Goal: Task Accomplishment & Management: Manage account settings

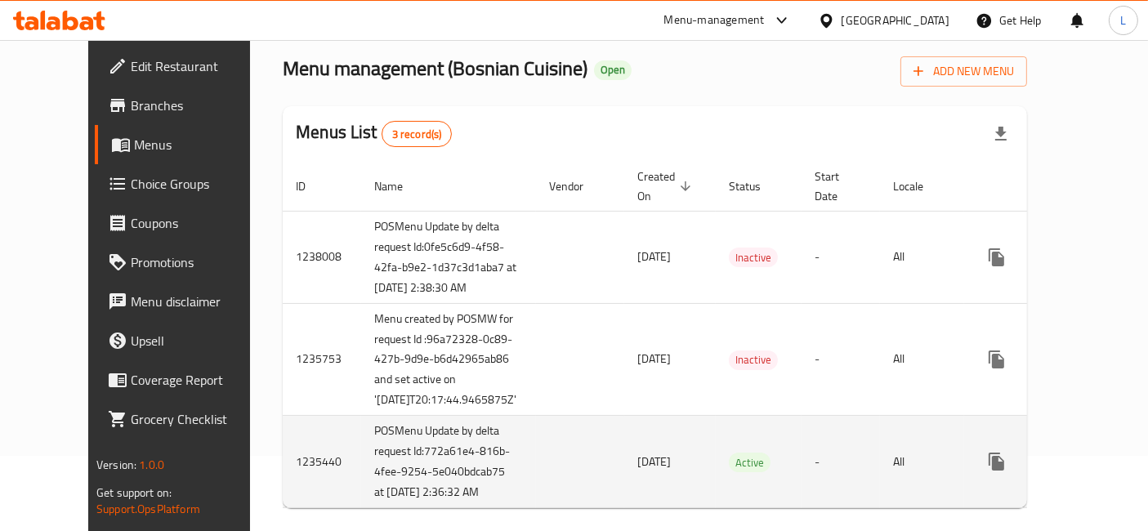
scroll to position [180, 0]
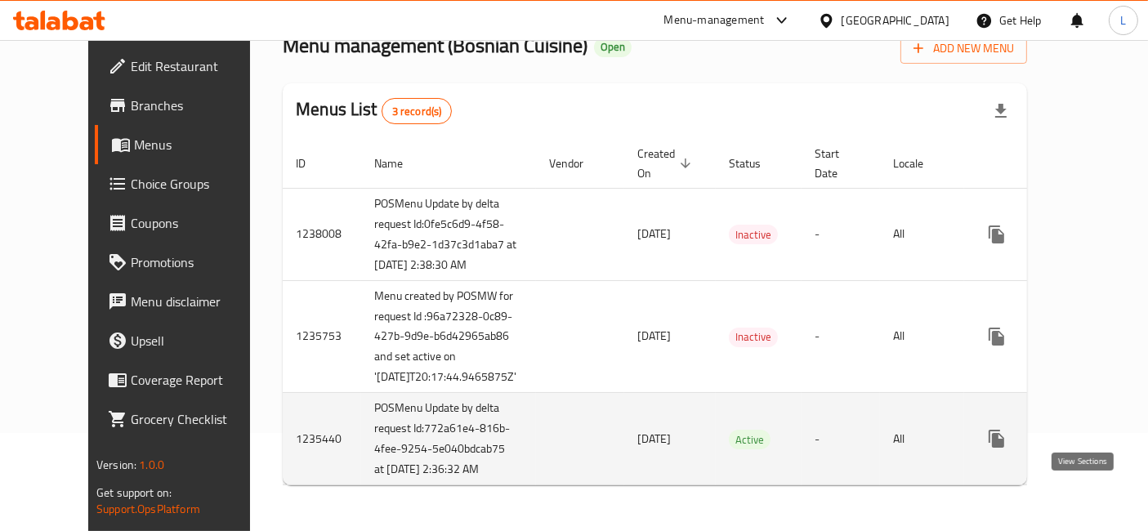
click at [1104, 429] on icon "enhanced table" at bounding box center [1114, 439] width 20 height 20
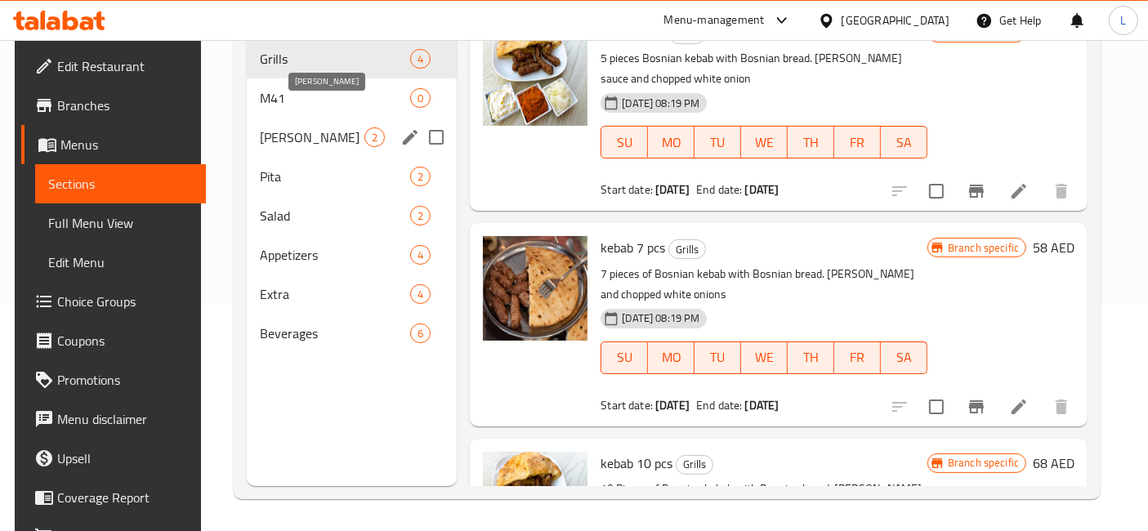
click at [282, 127] on span "Pliska" at bounding box center [312, 137] width 105 height 20
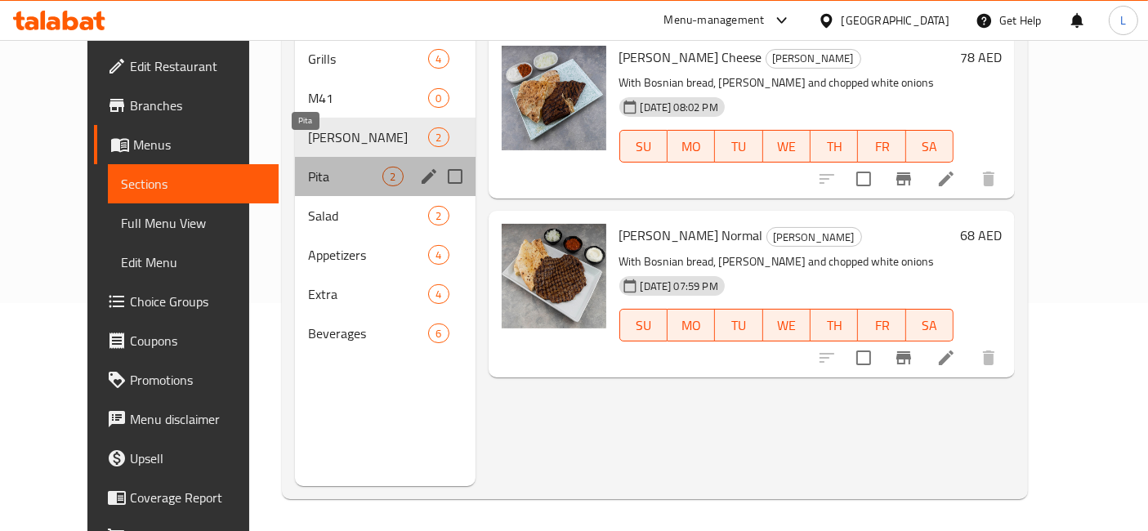
click at [308, 167] on span "Pita" at bounding box center [345, 177] width 74 height 20
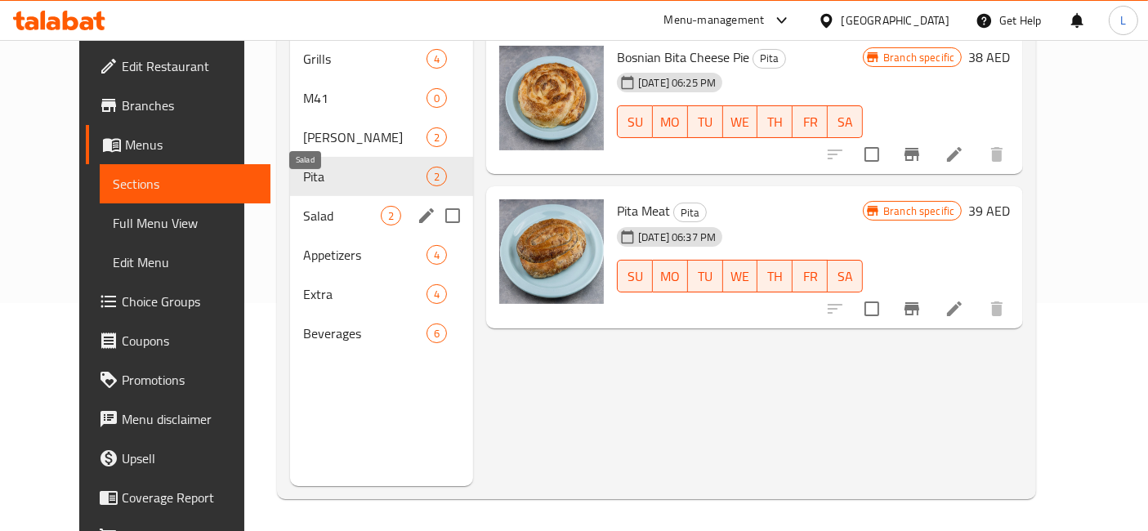
click at [303, 206] on span "Salad" at bounding box center [342, 216] width 78 height 20
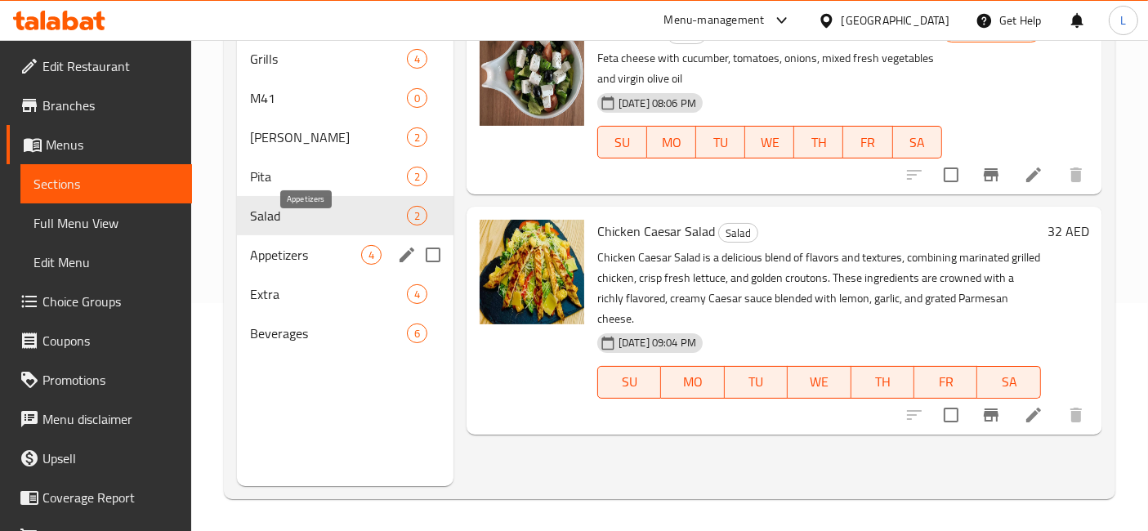
click at [307, 245] on span "Appetizers" at bounding box center [305, 255] width 111 height 20
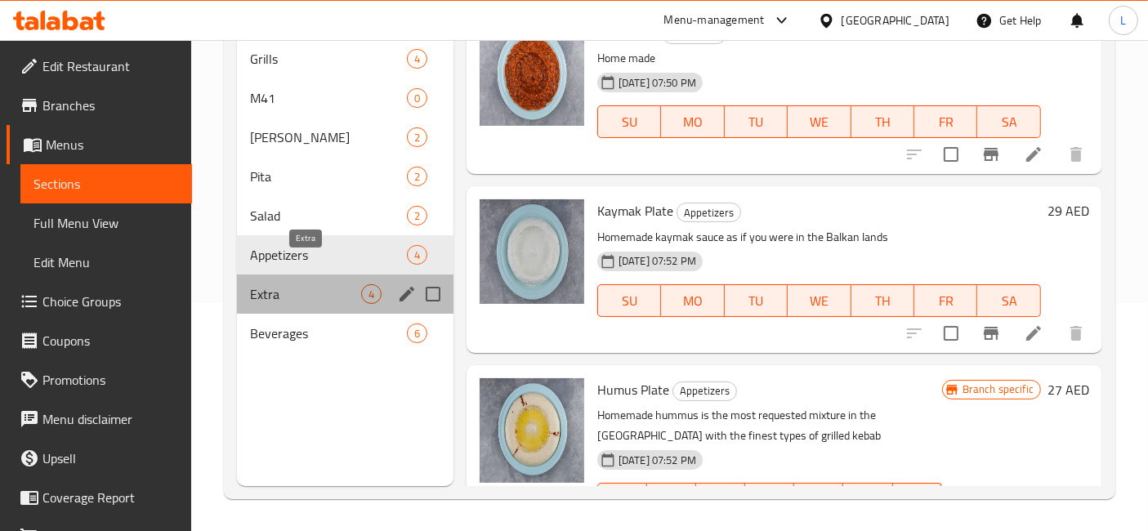
click at [283, 284] on span "Extra" at bounding box center [305, 294] width 111 height 20
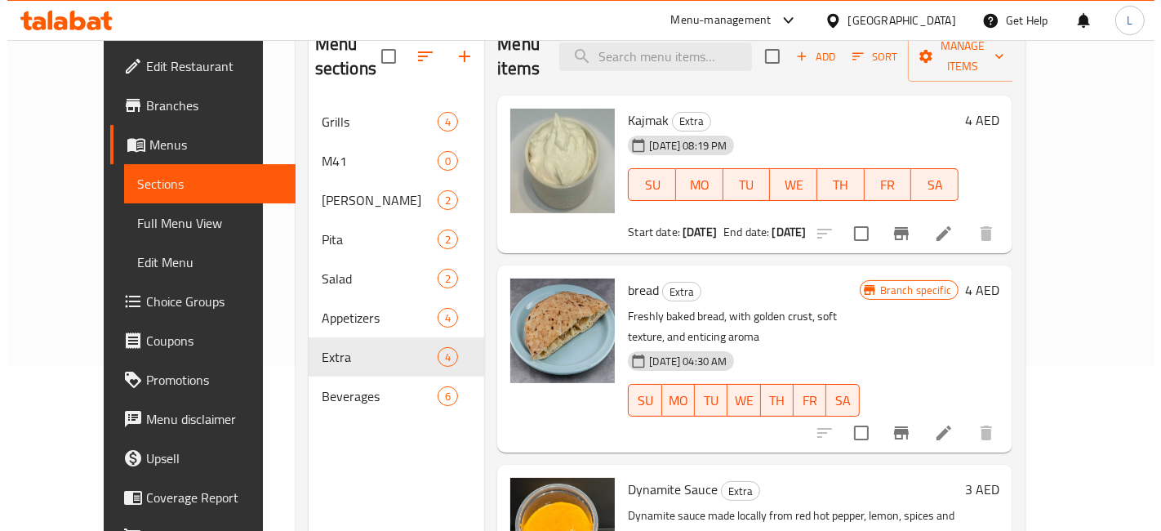
scroll to position [137, 0]
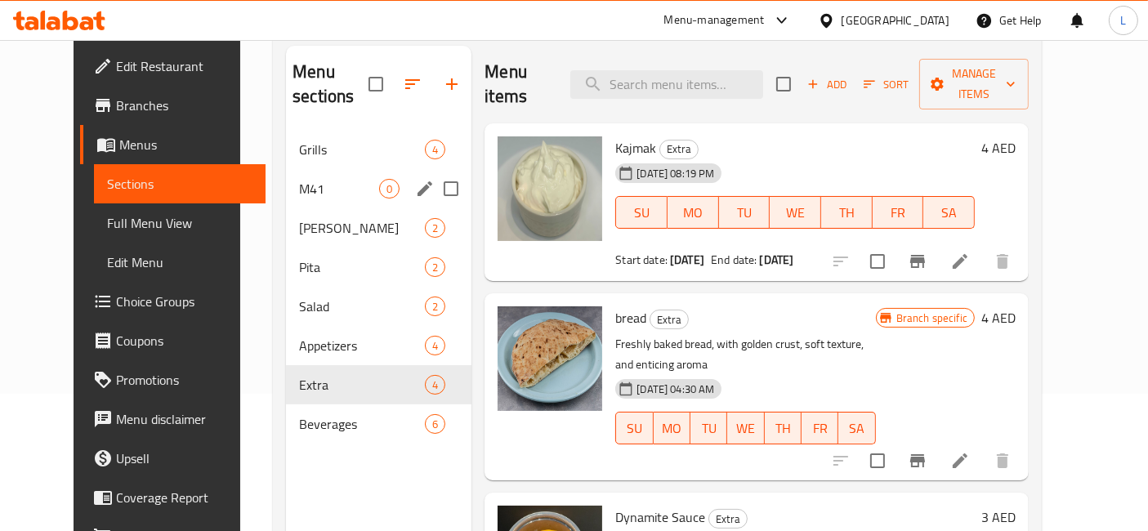
drag, startPoint x: 287, startPoint y: 283, endPoint x: 305, endPoint y: 148, distance: 136.1
click at [305, 148] on div "Grills 4 M41 0 Pliska 2 Pita 2 Salad 2 Appetizers 4 Extra 4 Beverages 6" at bounding box center [378, 287] width 185 height 314
click at [299, 296] on span "Salad" at bounding box center [339, 306] width 80 height 20
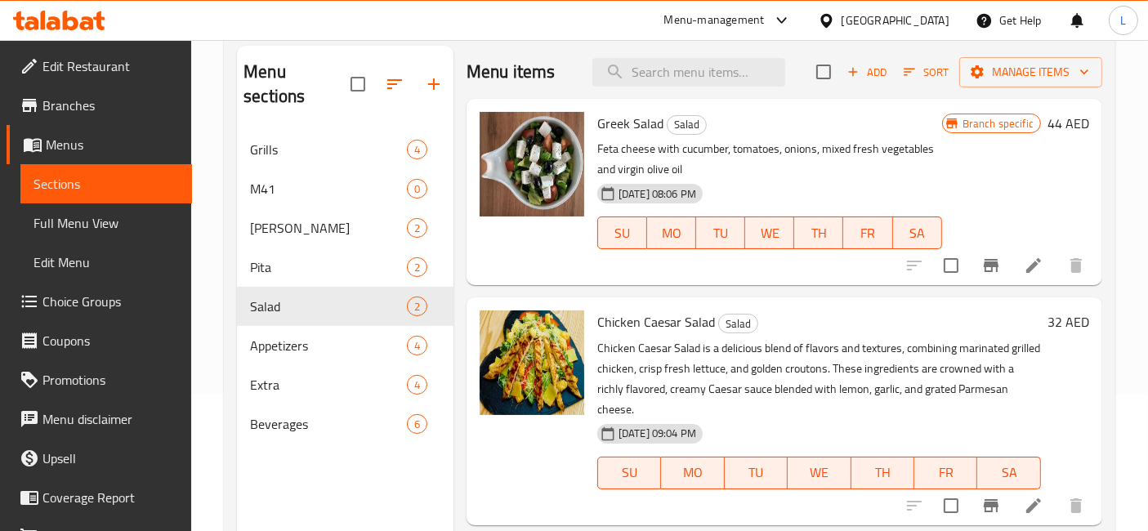
drag, startPoint x: 263, startPoint y: 283, endPoint x: 279, endPoint y: 95, distance: 188.5
click at [279, 95] on div "Menu sections Grills 4 M41 0 Pliska 2 Pita 2 Salad 2 Appetizers 4 Extra 4 Bever…" at bounding box center [345, 248] width 216 height 404
drag, startPoint x: 289, startPoint y: 286, endPoint x: 342, endPoint y: 142, distance: 153.2
click at [341, 136] on div "Grills 4 M41 0 Pliska 2 Pita 2 Salad 2 Appetizers 4 Extra 4 Beverages 6" at bounding box center [345, 287] width 216 height 314
click at [393, 74] on icon "button" at bounding box center [395, 84] width 20 height 20
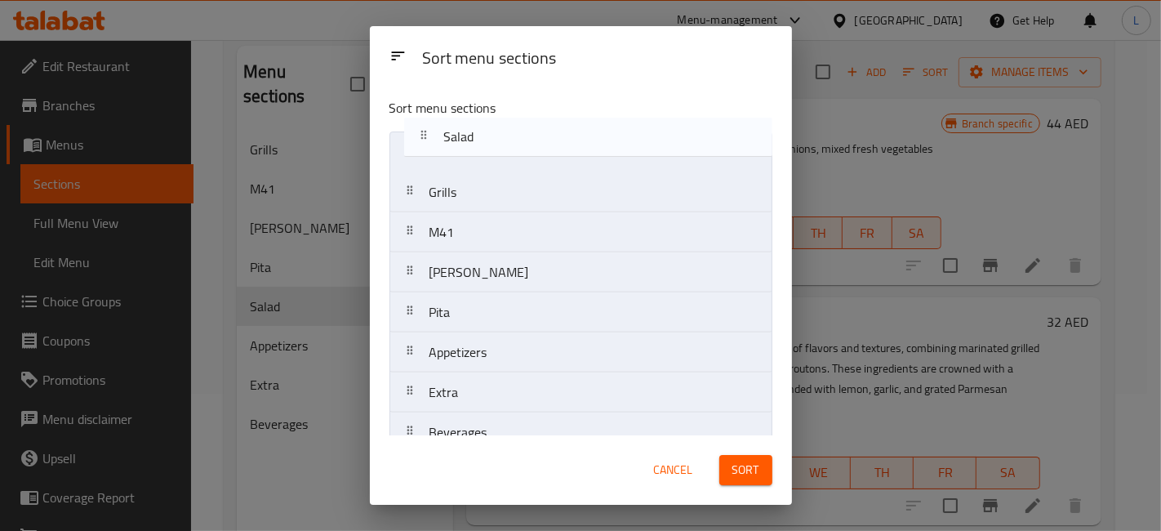
drag, startPoint x: 497, startPoint y: 324, endPoint x: 511, endPoint y: 136, distance: 189.2
click at [511, 136] on nav "Grills M41 Pliska Pita Salad Appetizers Extra Beverages" at bounding box center [581, 292] width 383 height 322
drag, startPoint x: 492, startPoint y: 363, endPoint x: 499, endPoint y: 155, distance: 207.6
click at [499, 155] on nav "Salad Grills M41 Pliska Pita Appetizers Extra Beverages" at bounding box center [581, 292] width 383 height 322
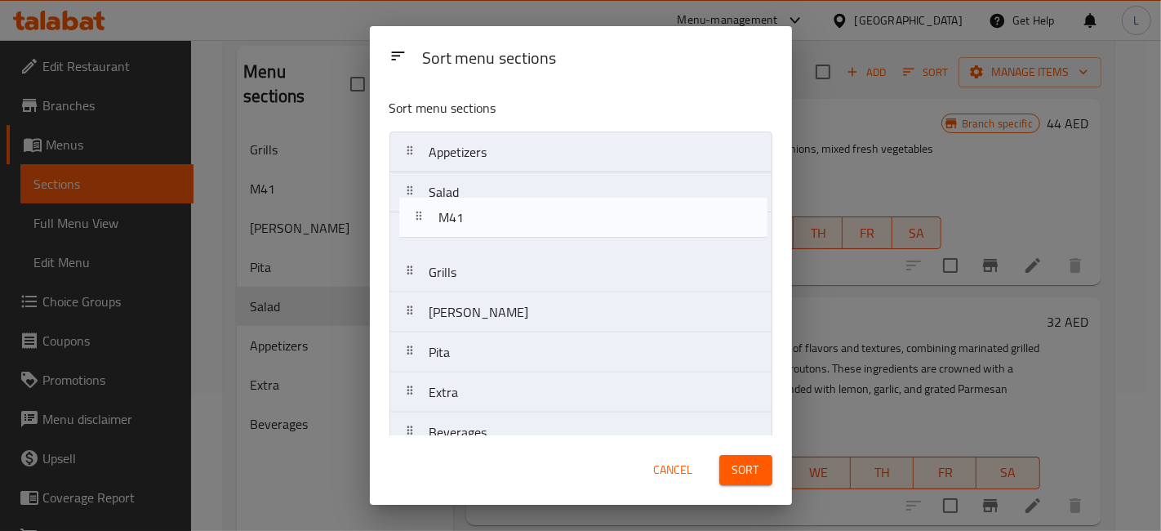
drag, startPoint x: 458, startPoint y: 283, endPoint x: 468, endPoint y: 218, distance: 65.3
click at [468, 218] on nav "Appetizers Salad Grills M41 Pliska Pita Extra Beverages" at bounding box center [581, 292] width 383 height 322
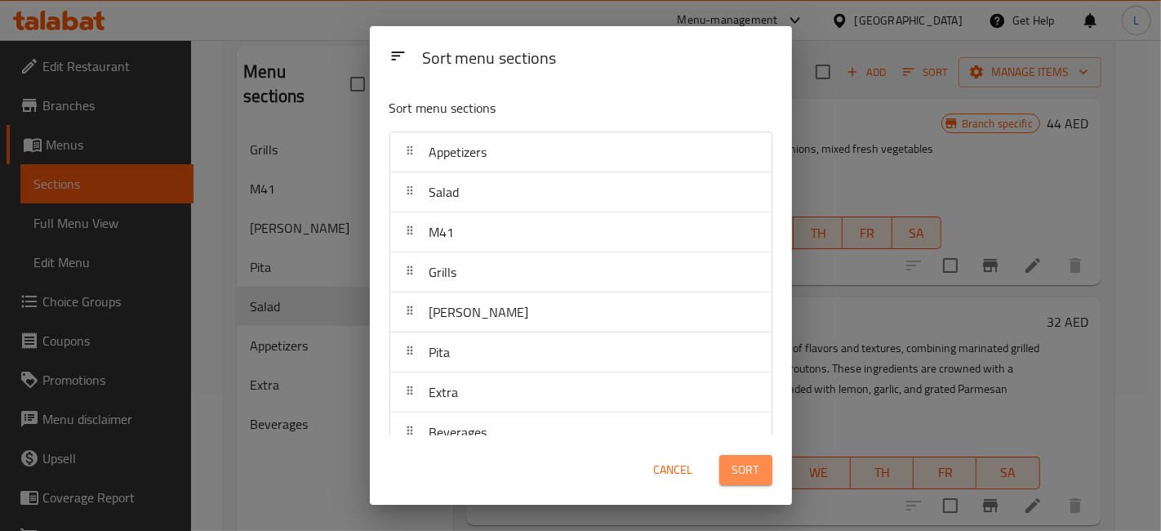
click at [742, 463] on span "Sort" at bounding box center [746, 470] width 27 height 20
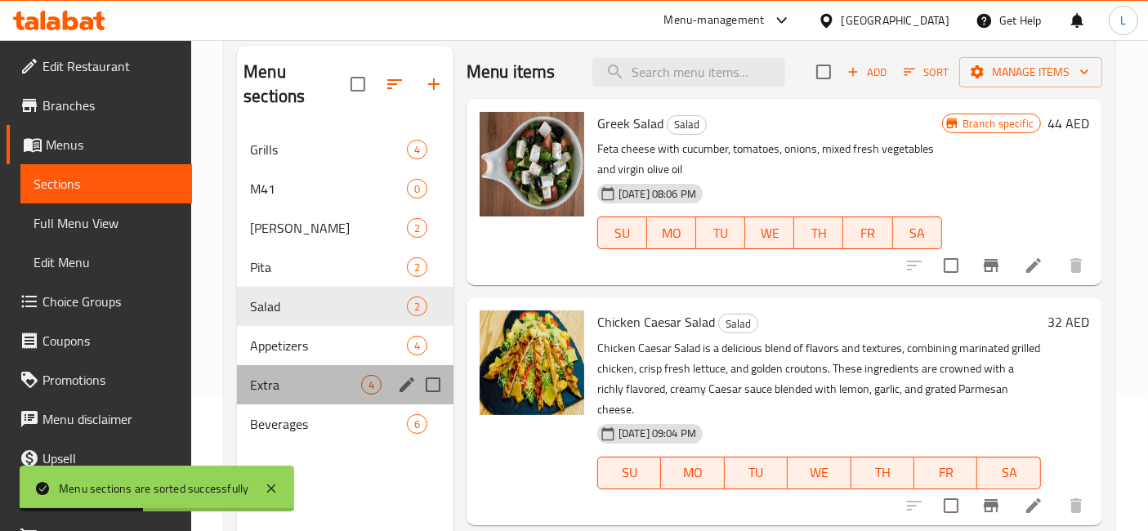
click at [272, 365] on div "Extra 4" at bounding box center [345, 384] width 216 height 39
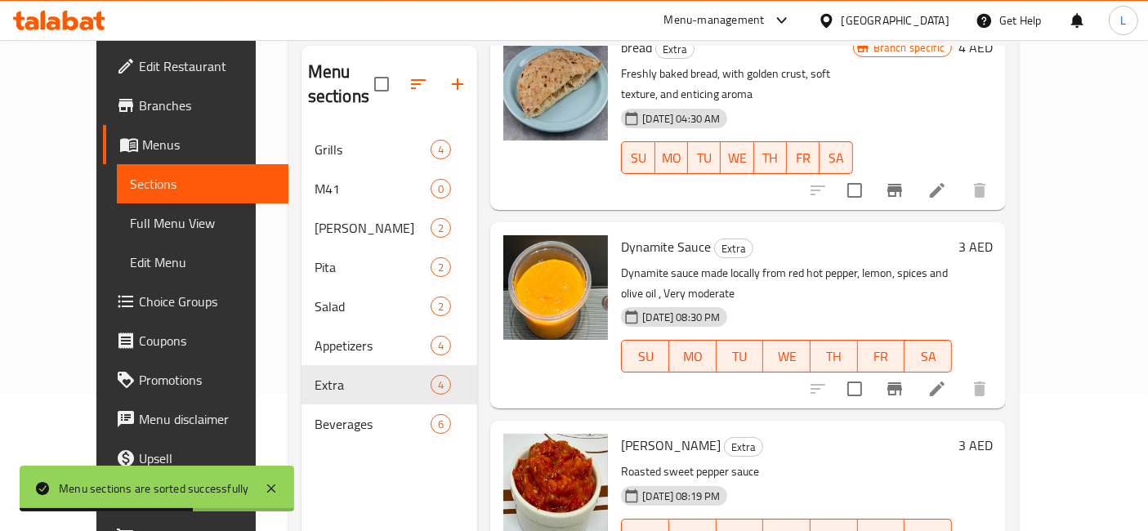
scroll to position [272, 0]
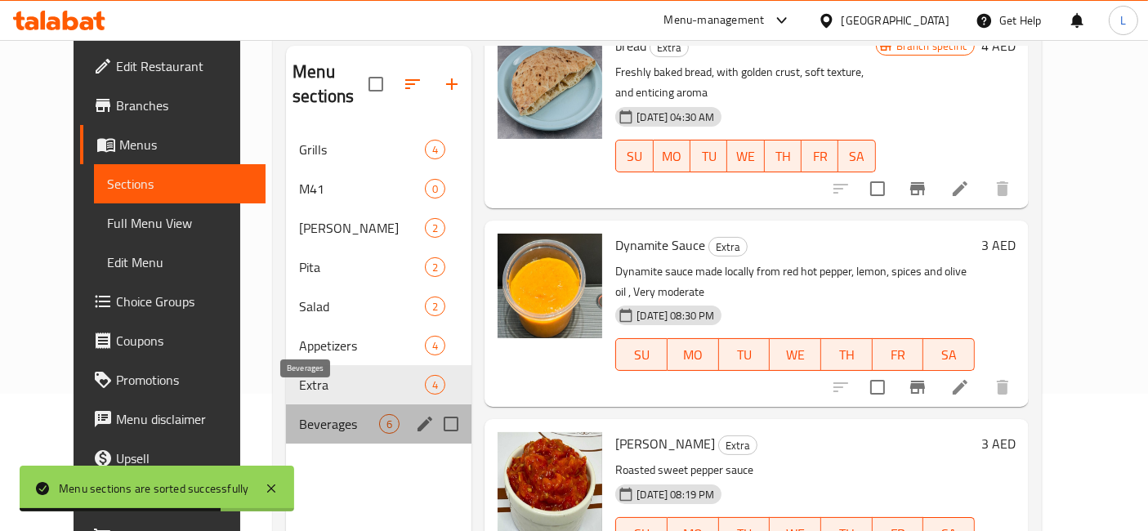
click at [299, 414] on span "Beverages" at bounding box center [339, 424] width 80 height 20
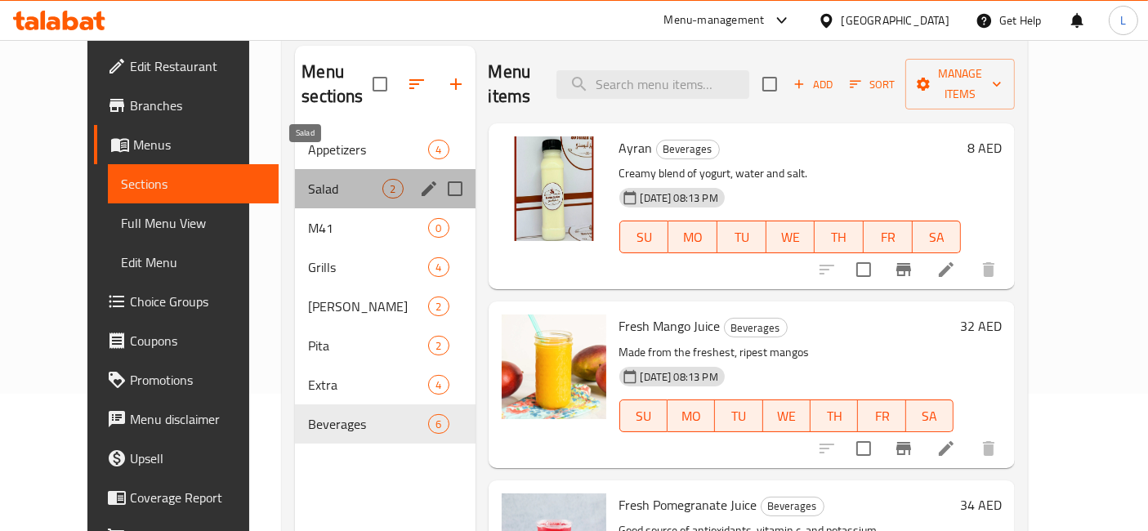
click at [308, 179] on span "Salad" at bounding box center [345, 189] width 74 height 20
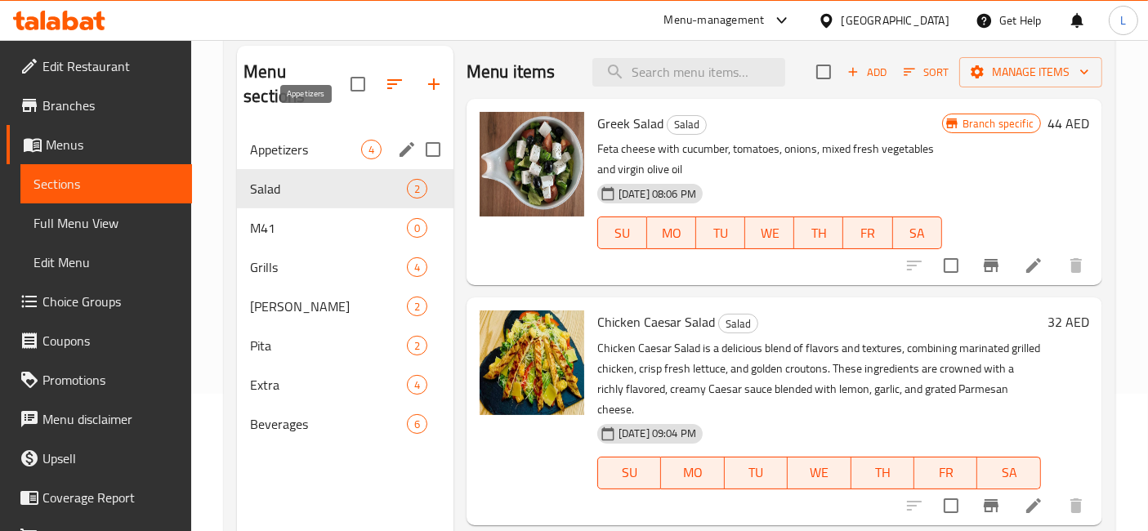
click at [285, 140] on span "Appetizers" at bounding box center [305, 150] width 111 height 20
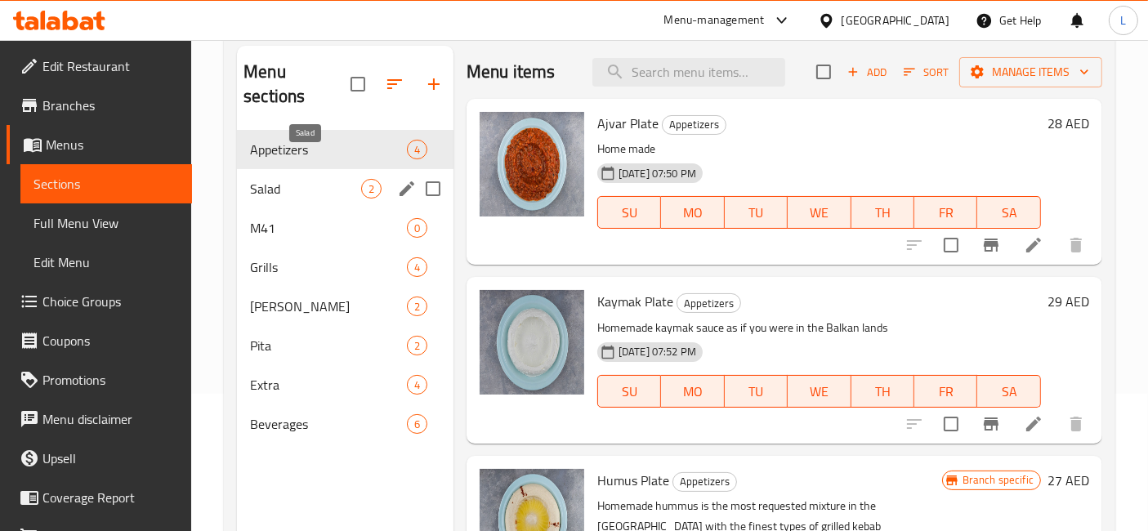
click at [294, 179] on span "Salad" at bounding box center [305, 189] width 111 height 20
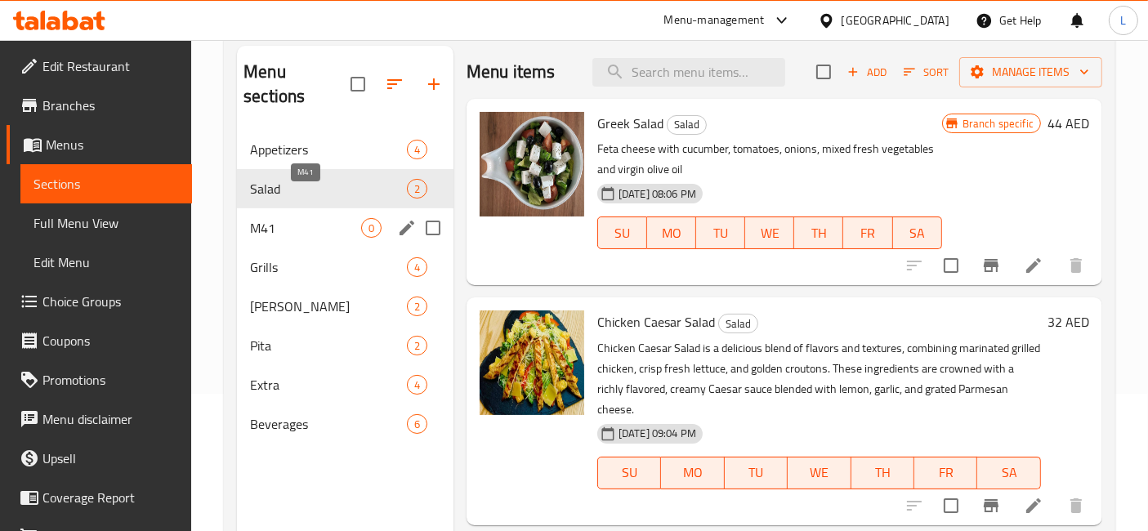
click at [268, 218] on span "M41" at bounding box center [305, 228] width 111 height 20
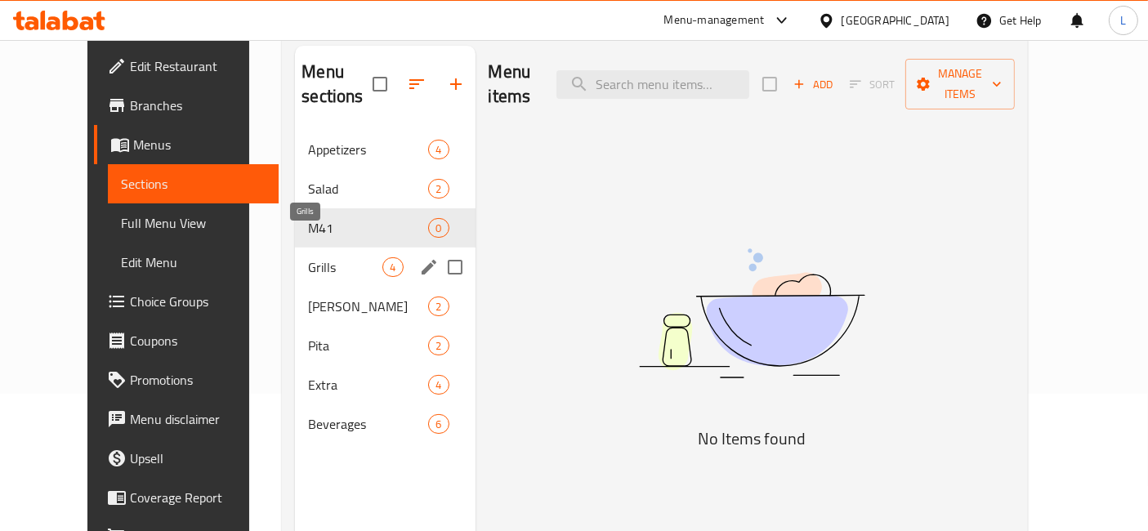
click at [308, 257] on span "Grills" at bounding box center [345, 267] width 74 height 20
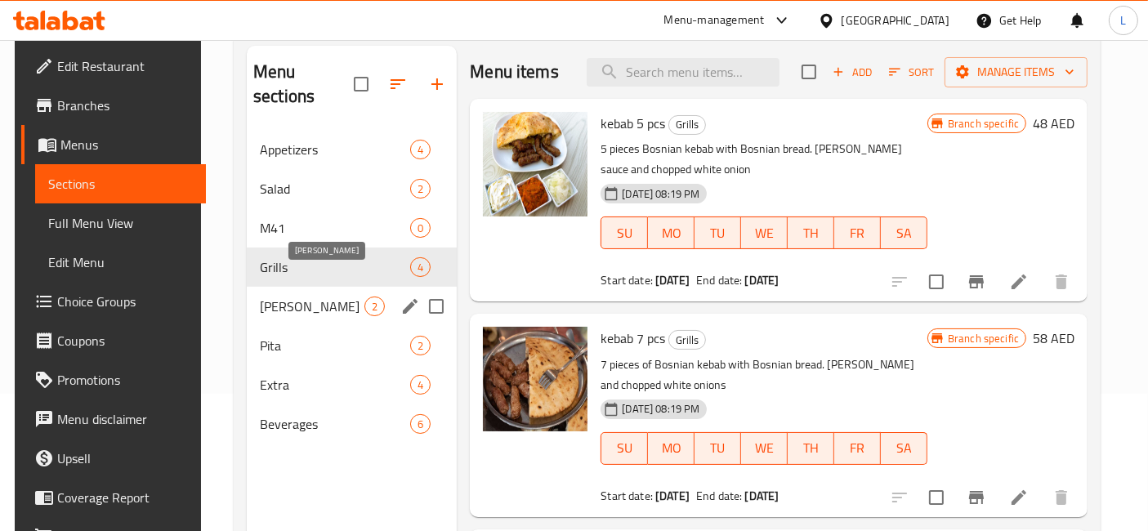
click at [287, 296] on span "Pliska" at bounding box center [312, 306] width 105 height 20
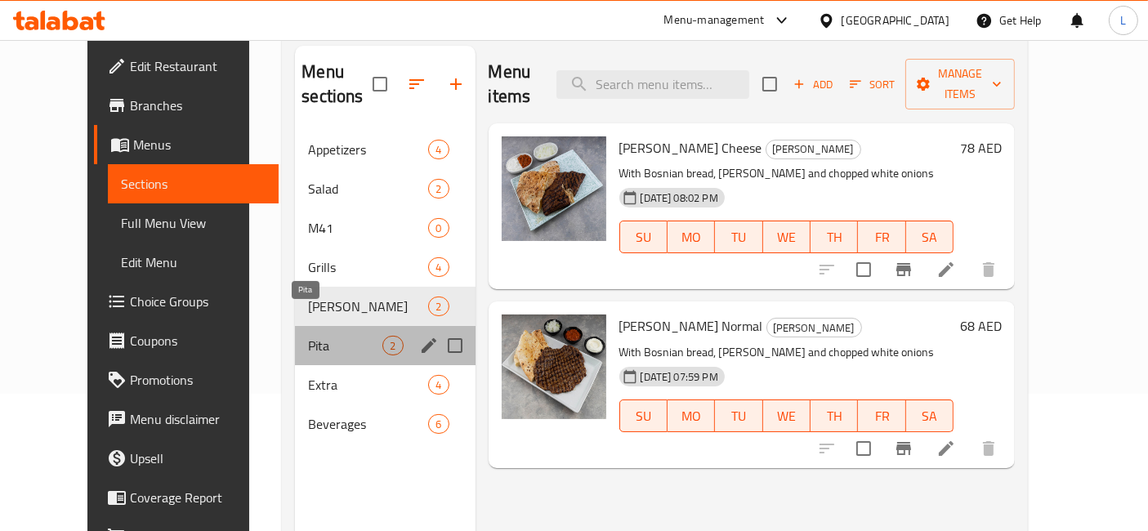
click at [308, 336] on span "Pita" at bounding box center [345, 346] width 74 height 20
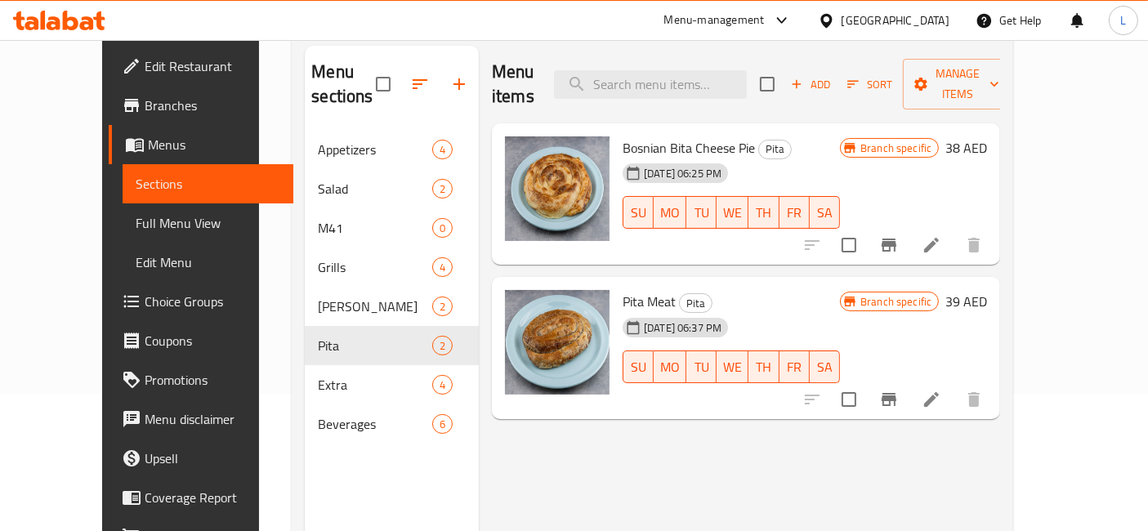
click at [61, 18] on icon at bounding box center [59, 21] width 92 height 20
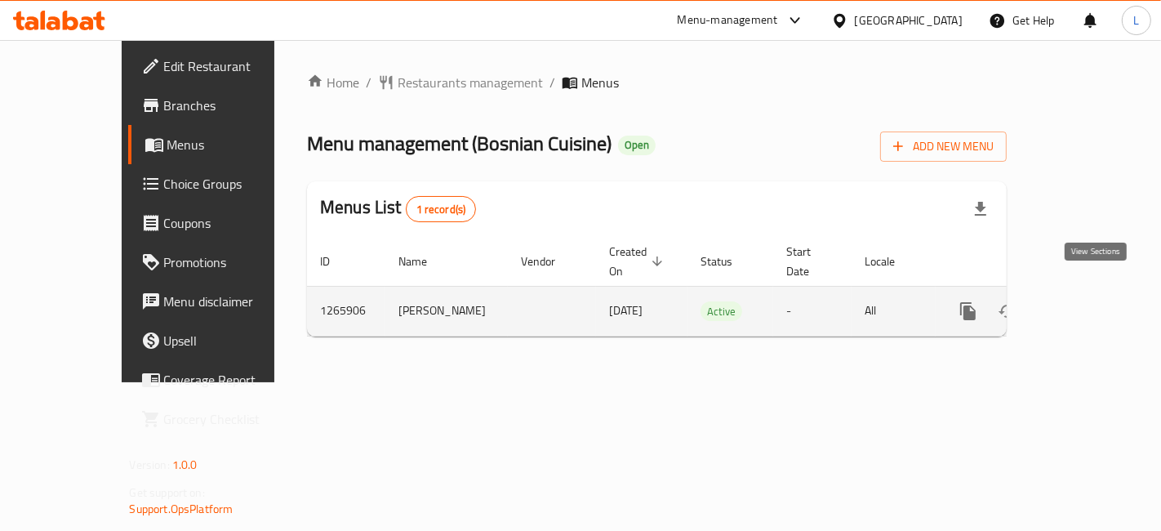
click at [1096, 301] on icon "enhanced table" at bounding box center [1086, 311] width 20 height 20
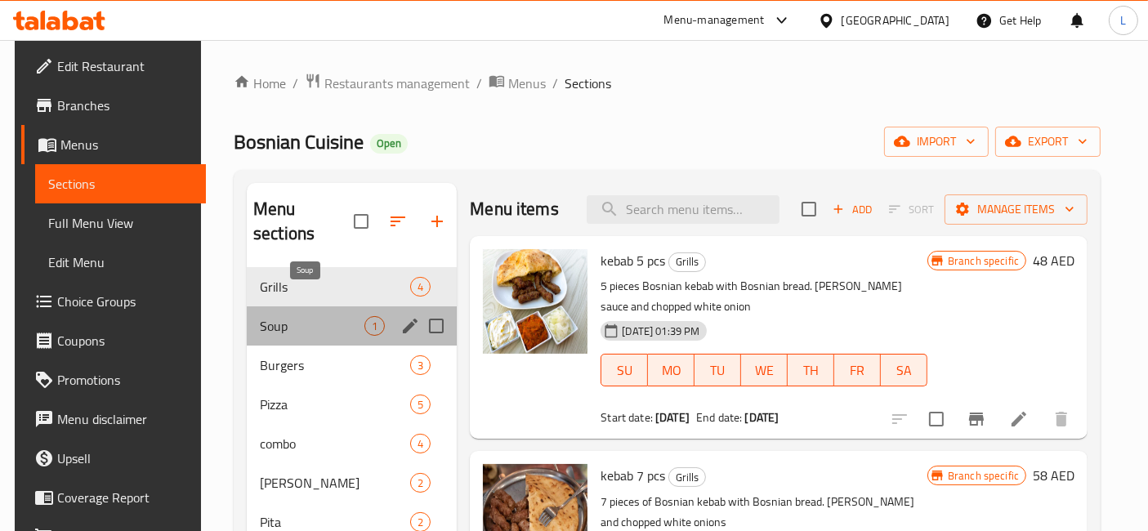
click at [288, 316] on span "Soup" at bounding box center [312, 326] width 105 height 20
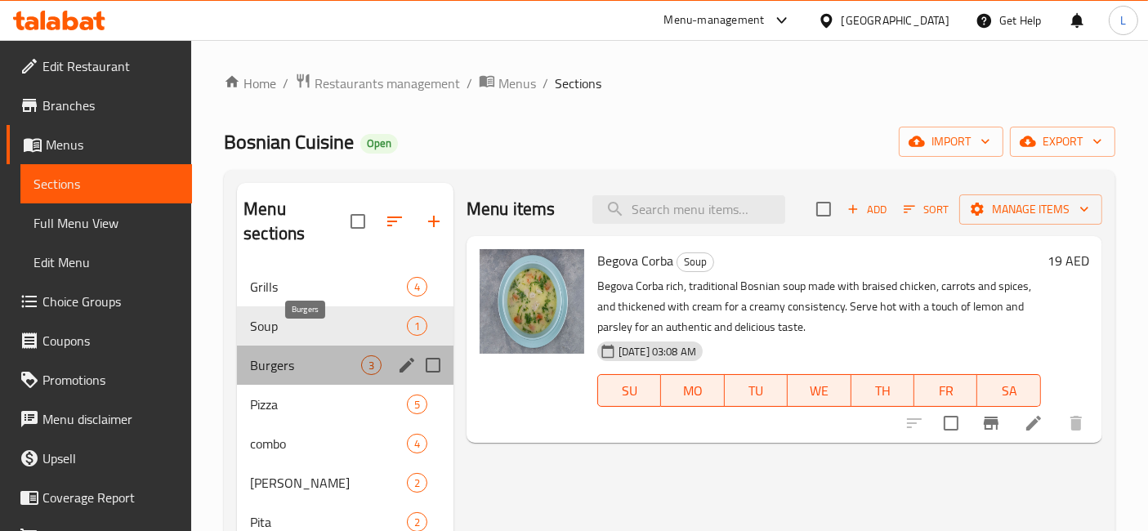
click at [282, 355] on span "Burgers" at bounding box center [305, 365] width 111 height 20
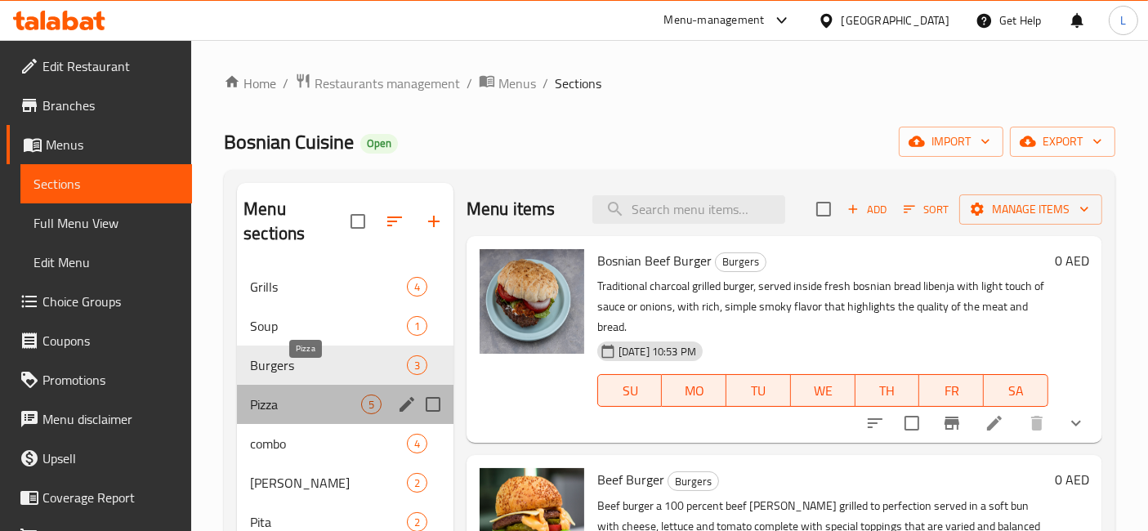
click at [270, 394] on span "Pizza" at bounding box center [305, 404] width 111 height 20
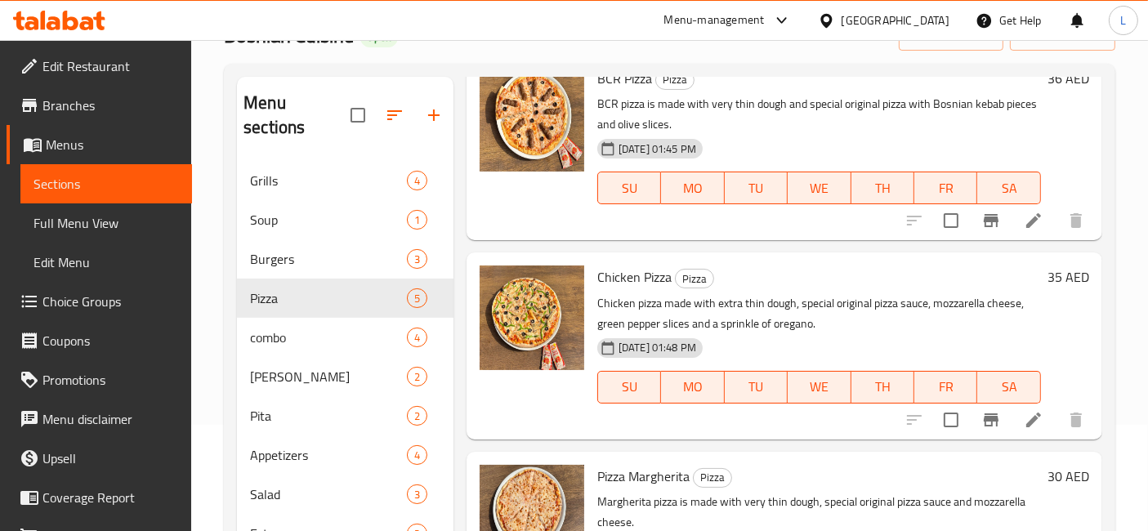
scroll to position [233, 0]
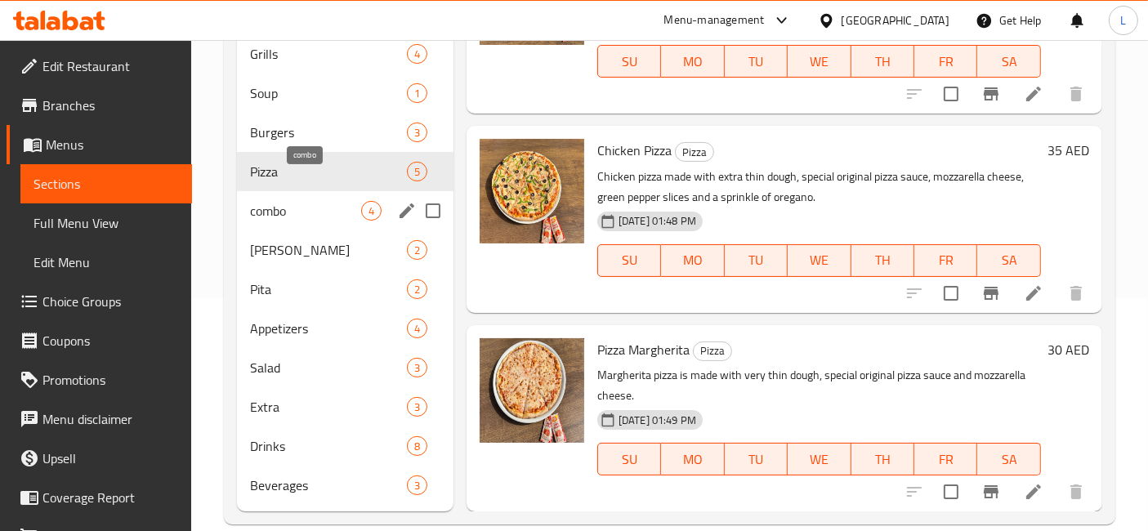
click at [279, 201] on span "combo" at bounding box center [305, 211] width 111 height 20
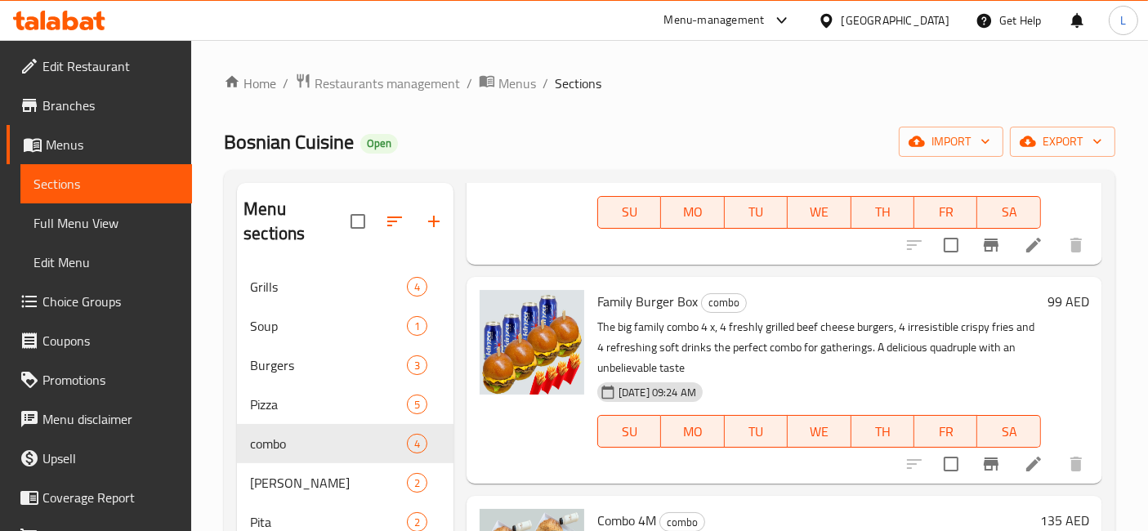
scroll to position [233, 0]
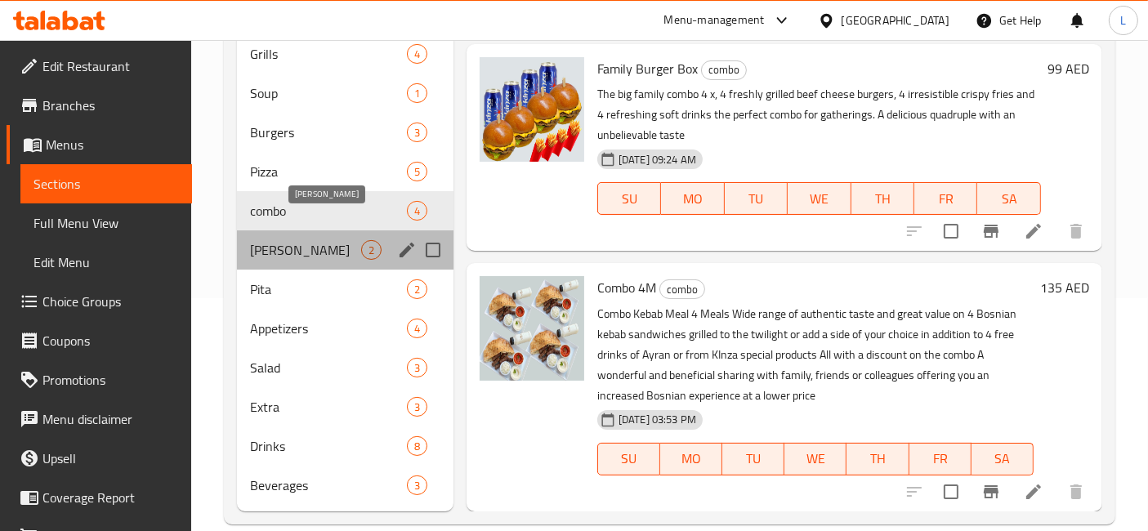
click at [277, 240] on span "Pliska" at bounding box center [305, 250] width 111 height 20
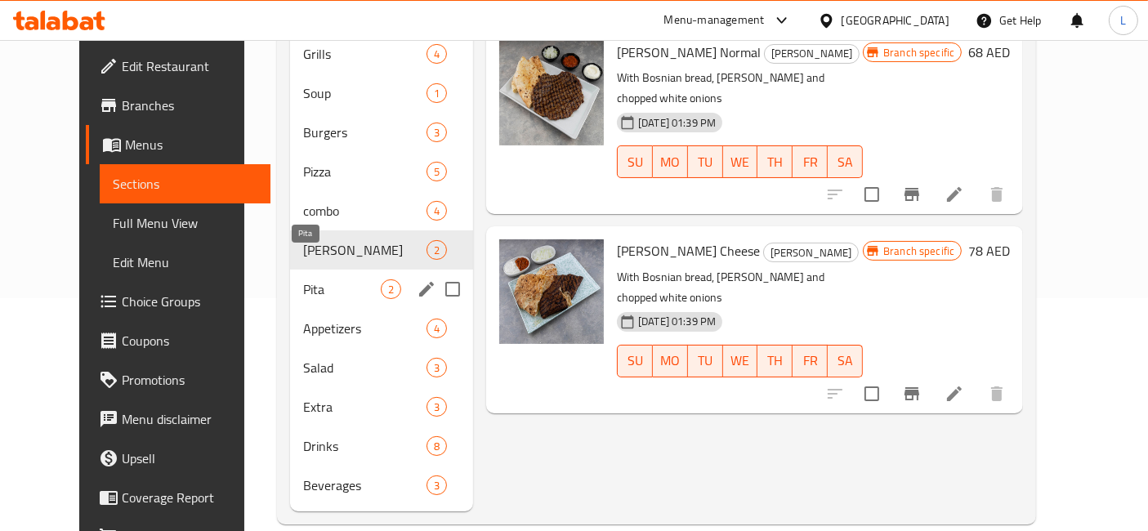
click at [303, 279] on span "Pita" at bounding box center [342, 289] width 78 height 20
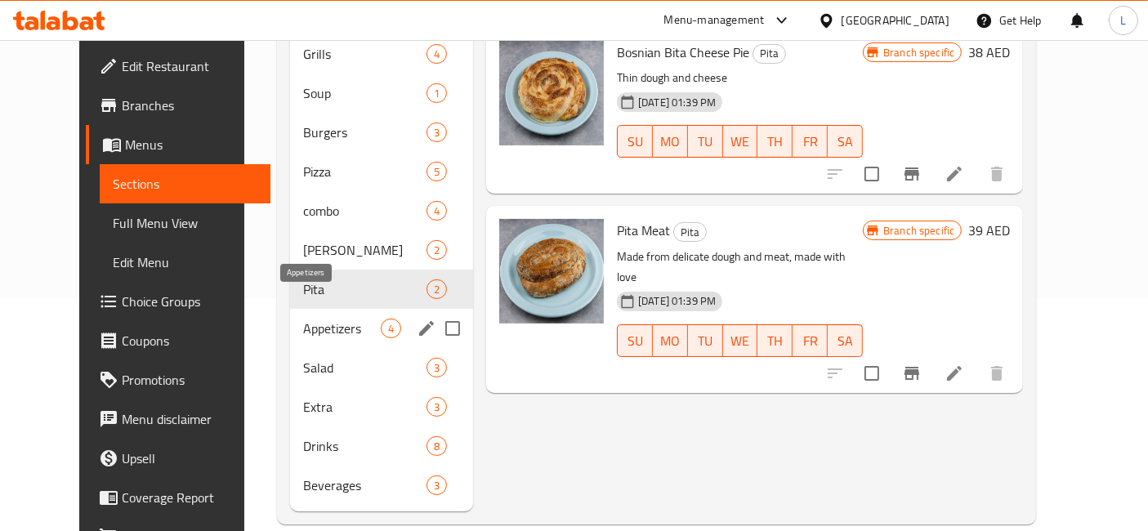
click at [303, 319] on span "Appetizers" at bounding box center [342, 329] width 78 height 20
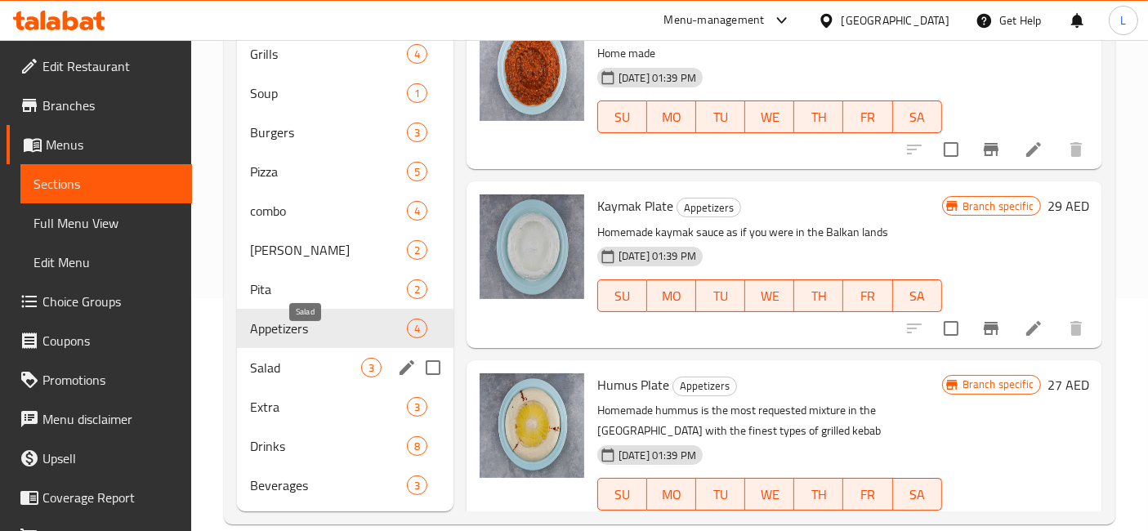
click at [296, 358] on span "Salad" at bounding box center [305, 368] width 111 height 20
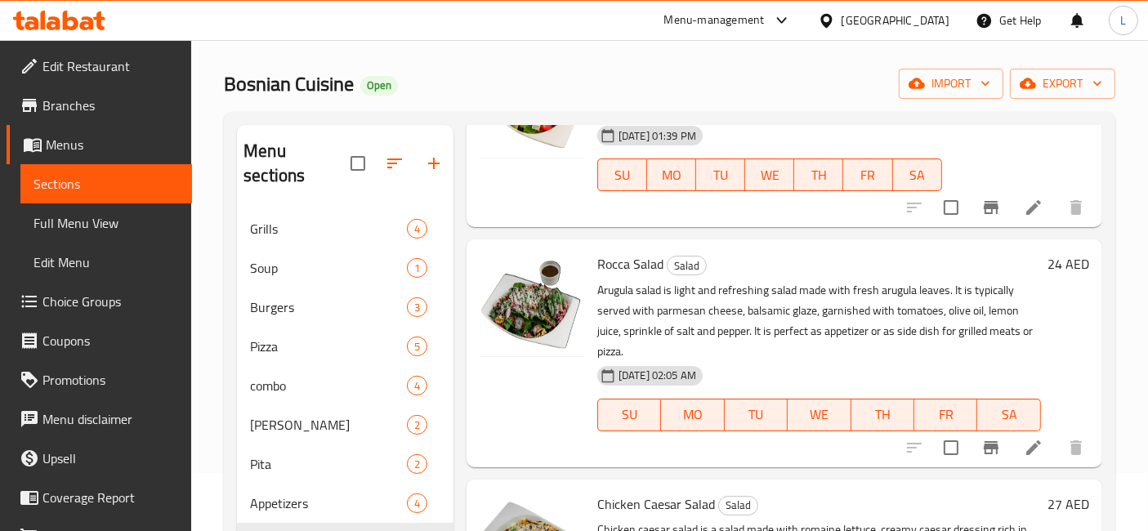
scroll to position [233, 0]
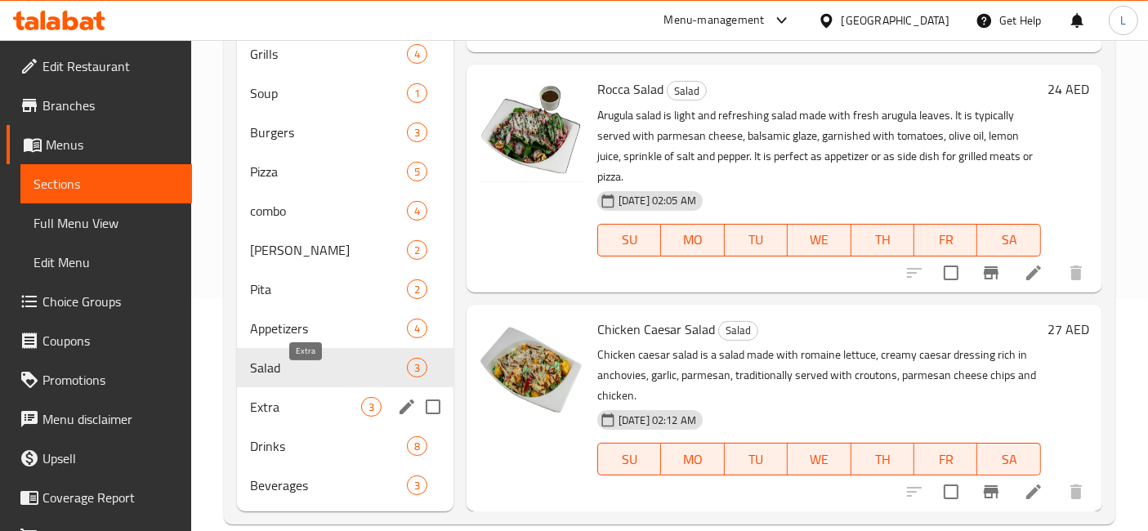
click at [302, 397] on span "Extra" at bounding box center [305, 407] width 111 height 20
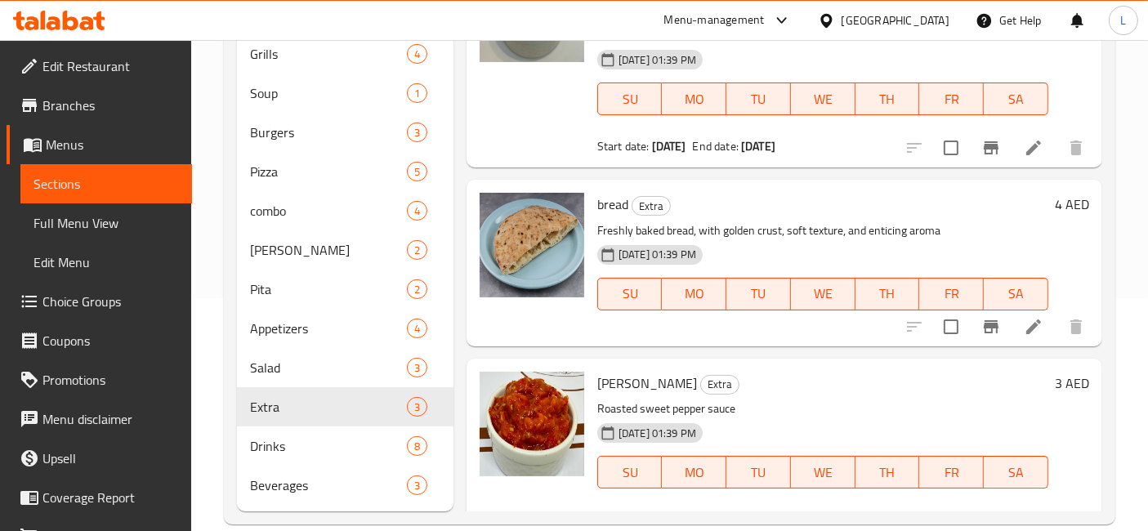
scroll to position [113, 0]
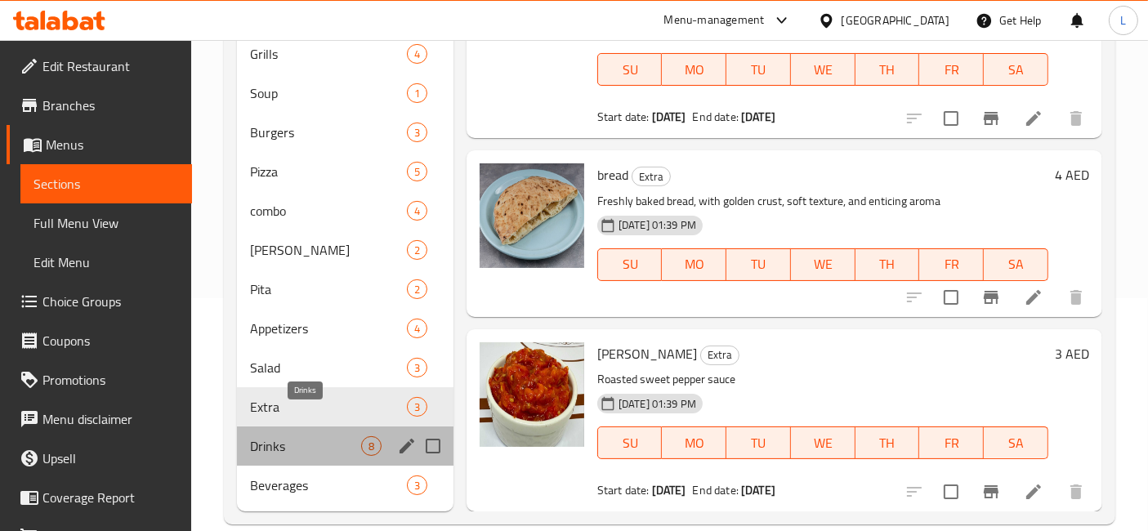
click at [288, 436] on span "Drinks" at bounding box center [305, 446] width 111 height 20
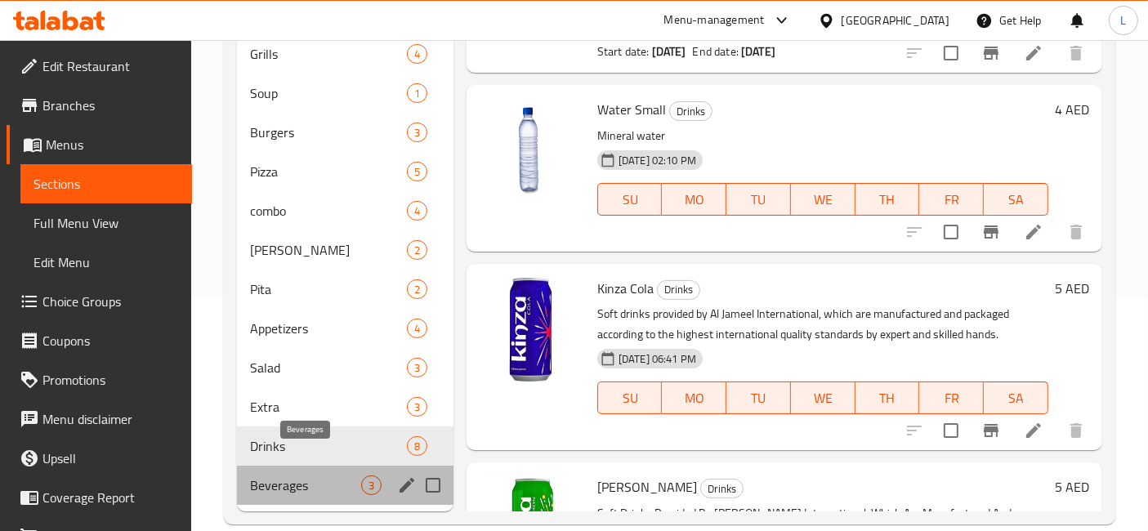
click at [305, 475] on span "Beverages" at bounding box center [305, 485] width 111 height 20
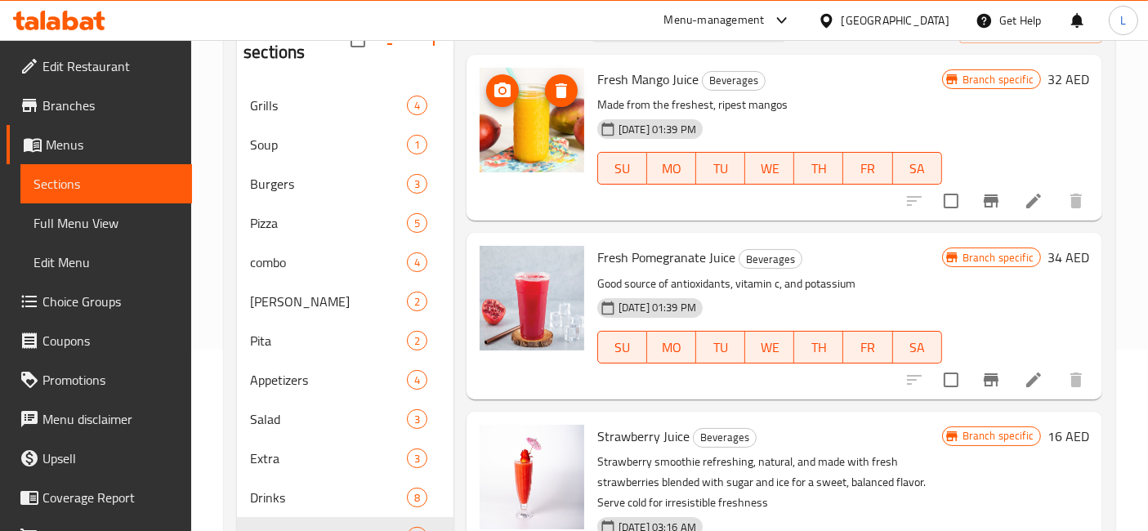
click at [544, 129] on img at bounding box center [531, 120] width 105 height 105
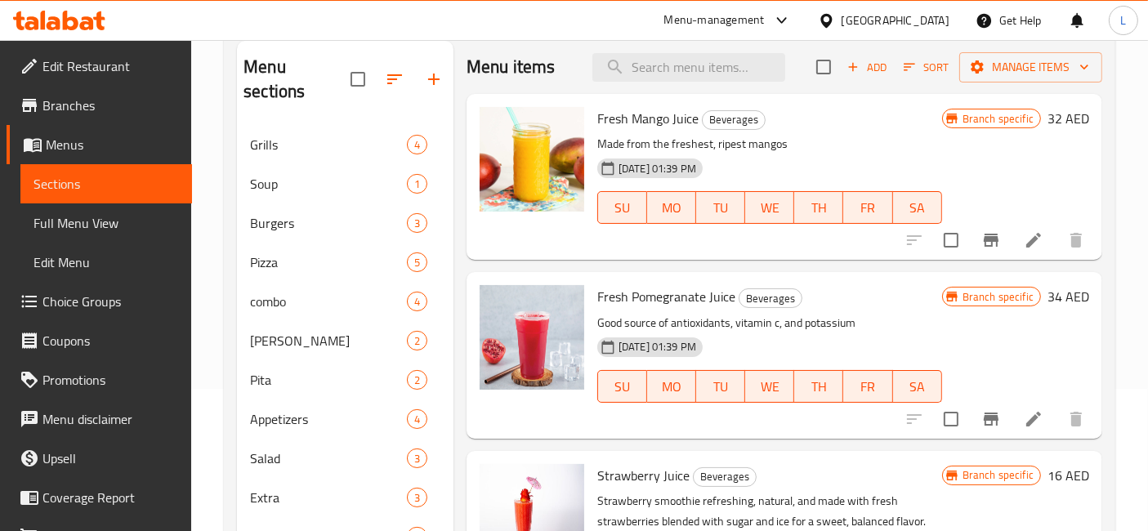
click at [78, 16] on icon at bounding box center [59, 21] width 92 height 20
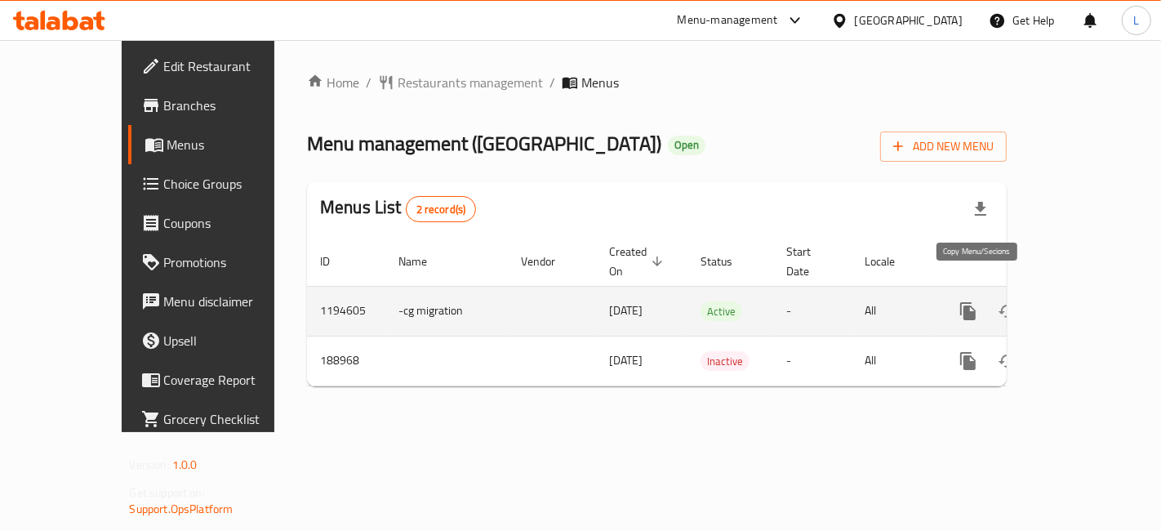
click at [972, 301] on icon "more" at bounding box center [969, 311] width 20 height 20
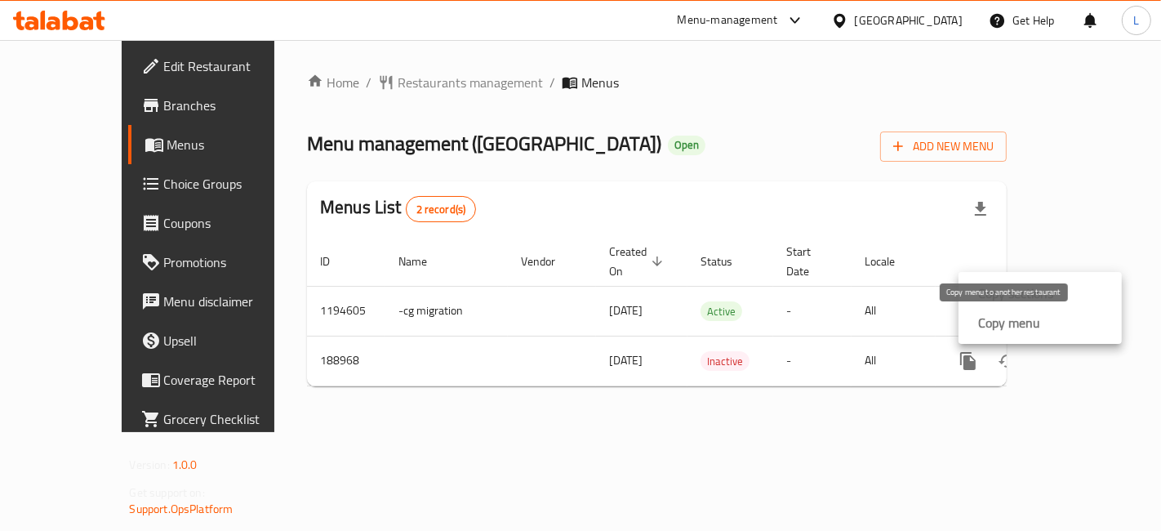
click at [1009, 322] on strong "Copy menu" at bounding box center [1009, 323] width 62 height 20
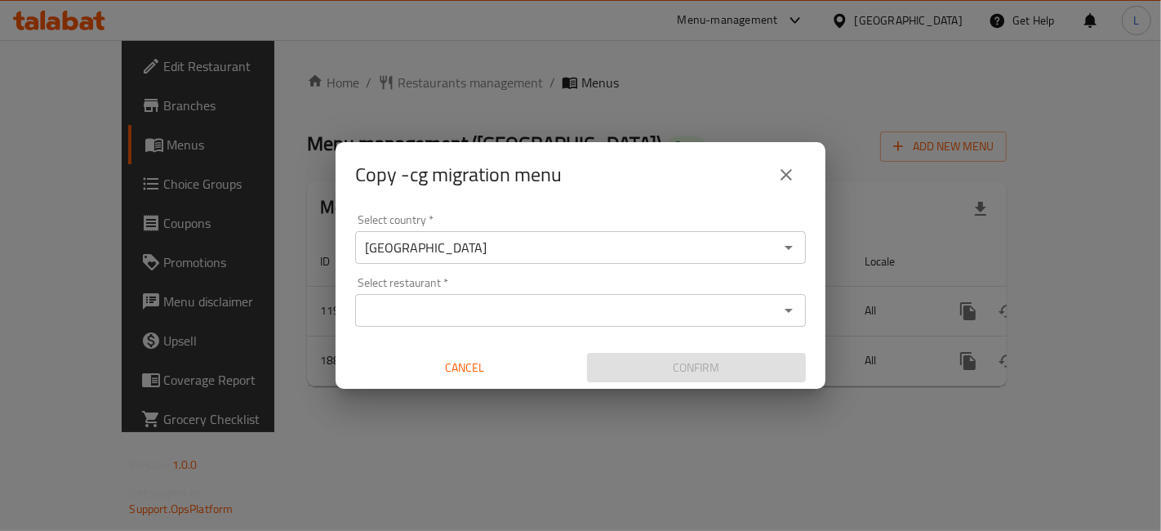
click at [488, 311] on input "Select restaurant   *" at bounding box center [567, 310] width 414 height 23
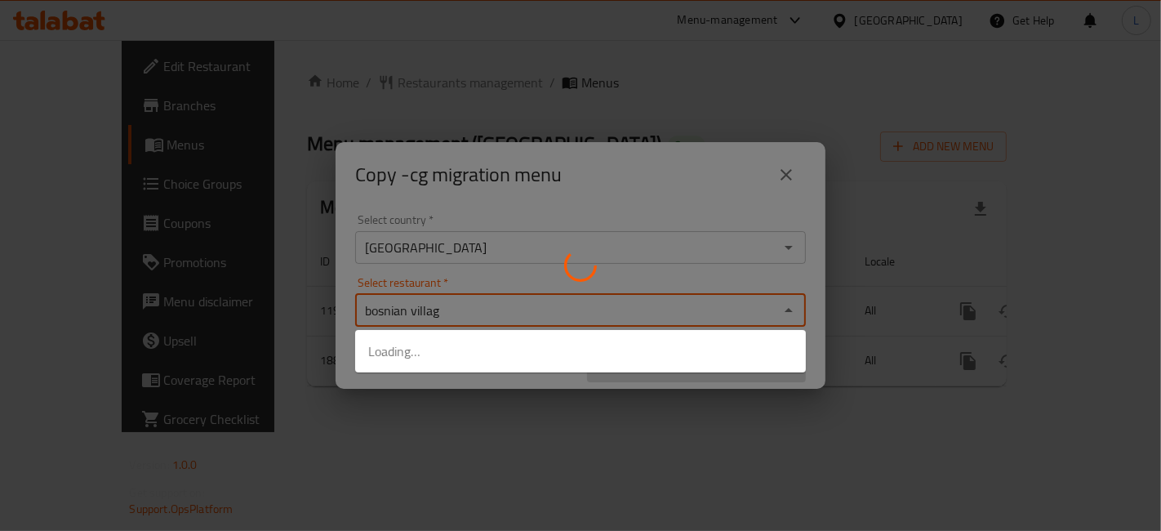
type input "bosnian village"
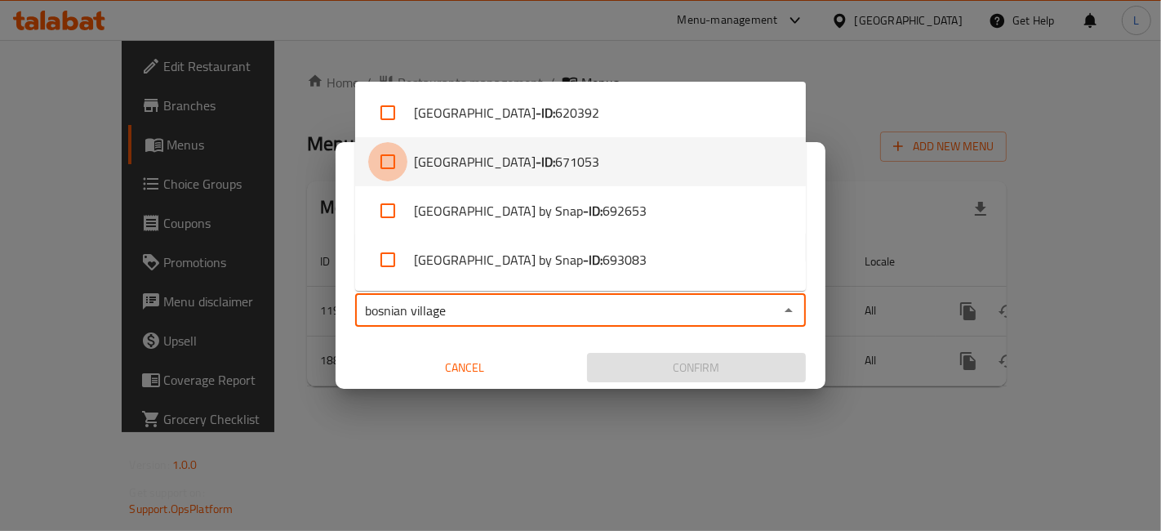
click at [381, 166] on input "checkbox" at bounding box center [387, 161] width 39 height 39
checkbox input "true"
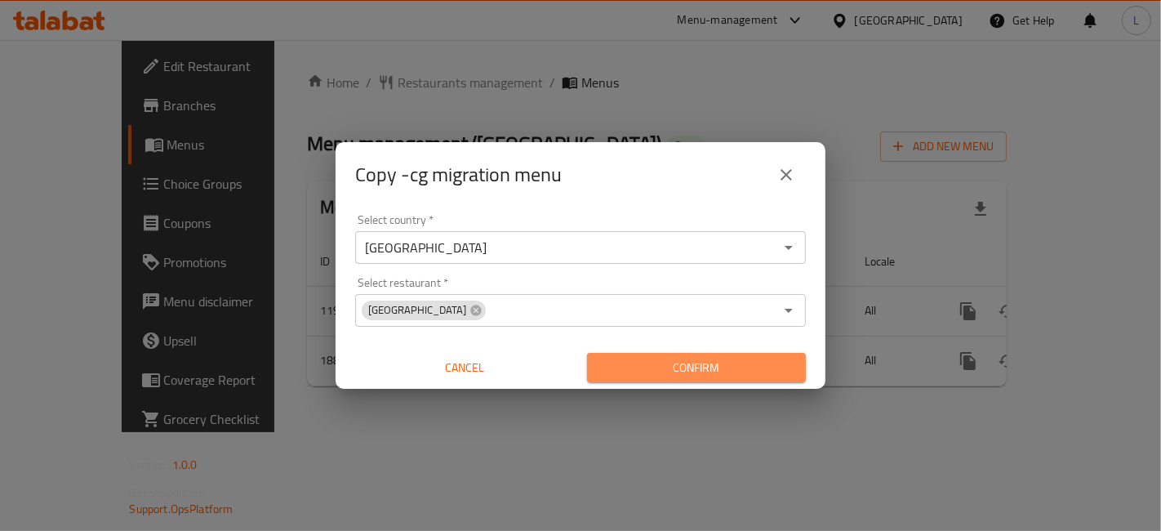
click at [704, 368] on span "Confirm" at bounding box center [696, 368] width 193 height 20
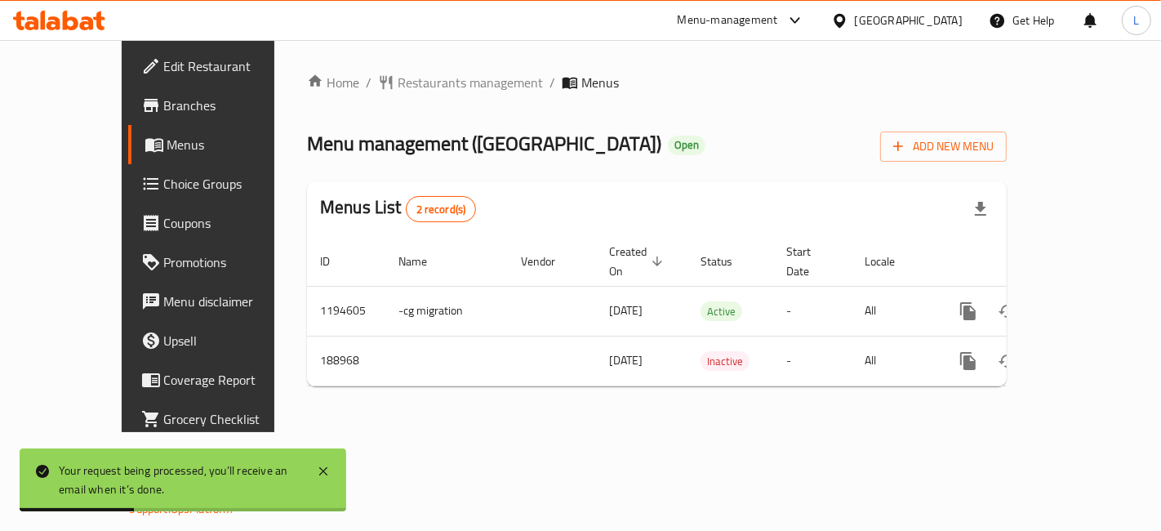
click at [65, 16] on icon at bounding box center [71, 21] width 16 height 20
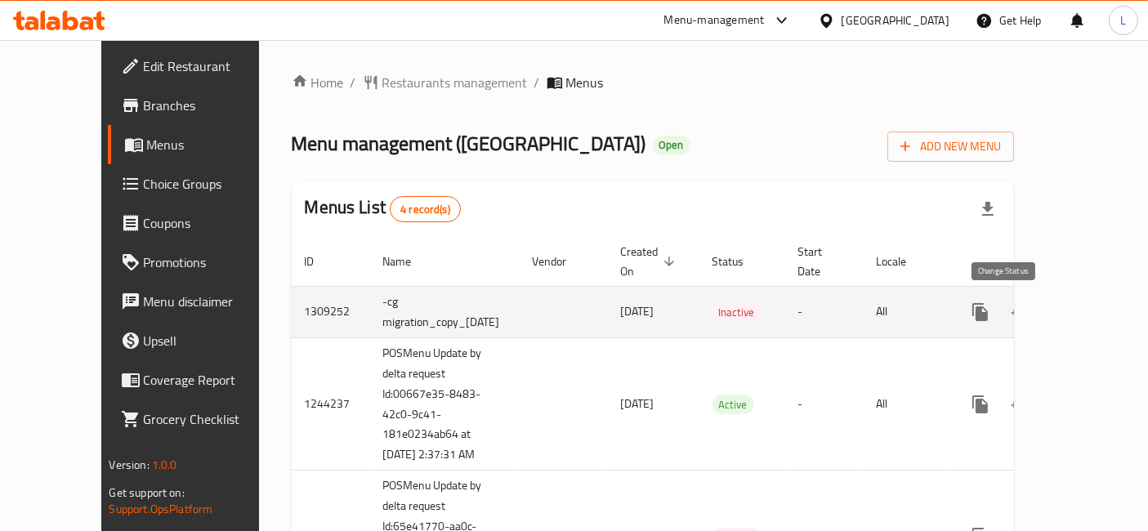
click at [1013, 305] on icon "enhanced table" at bounding box center [1019, 312] width 20 height 20
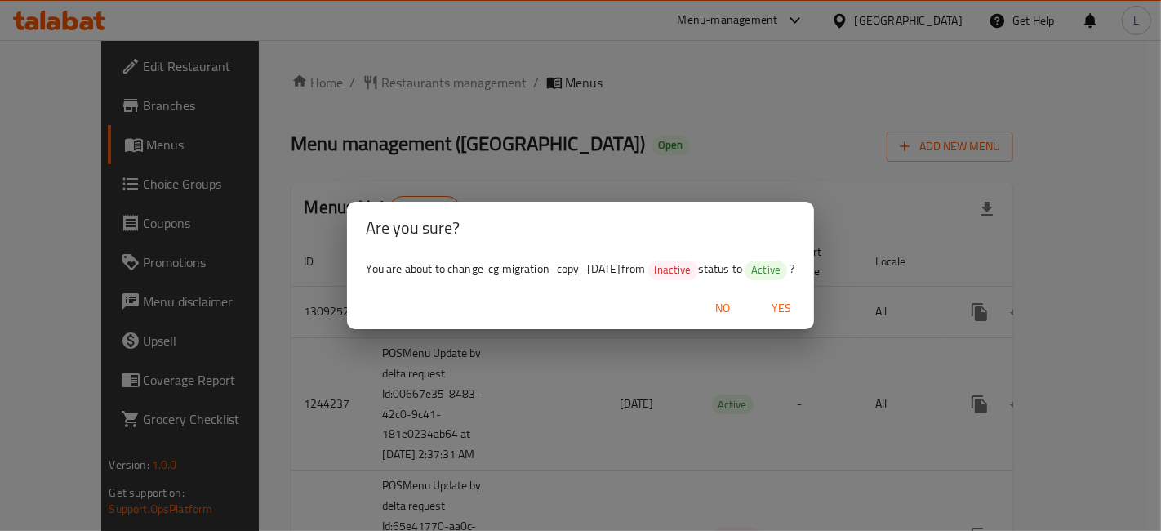
click at [791, 314] on span "Yes" at bounding box center [781, 308] width 39 height 20
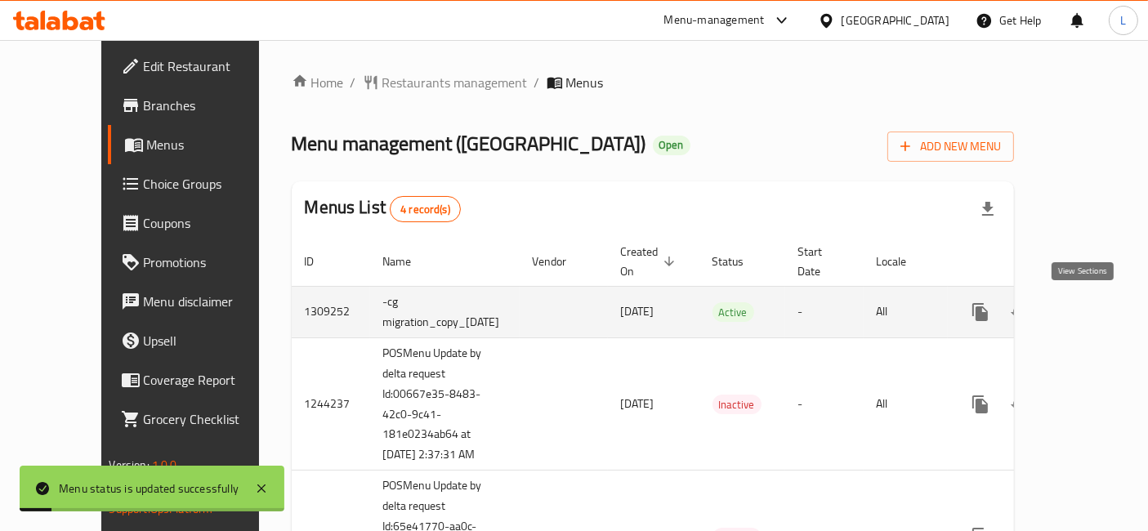
click at [1088, 310] on icon "enhanced table" at bounding box center [1098, 312] width 20 height 20
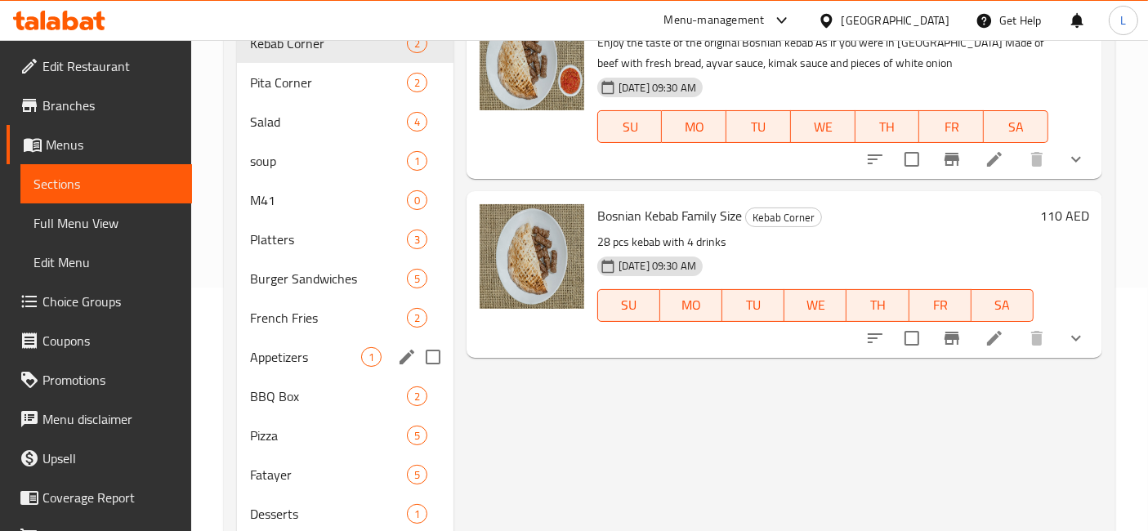
scroll to position [272, 0]
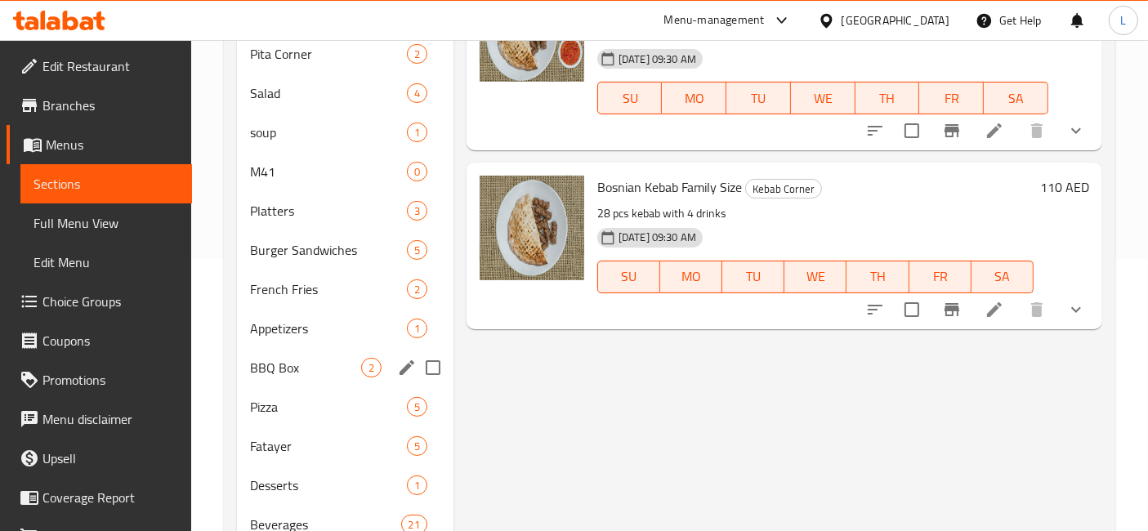
click at [295, 358] on span "BBQ Box" at bounding box center [305, 368] width 111 height 20
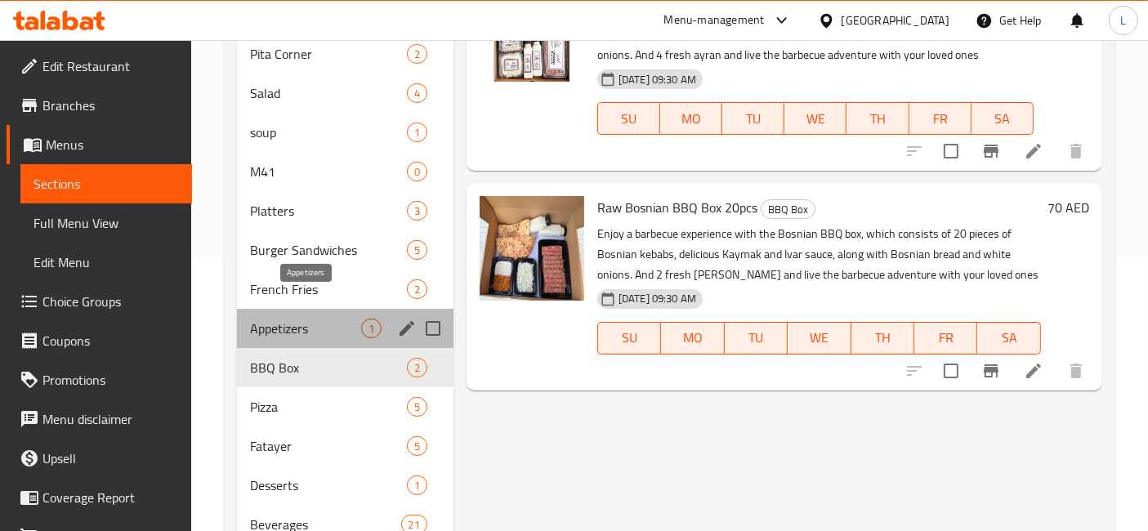
click at [300, 319] on span "Appetizers" at bounding box center [305, 329] width 111 height 20
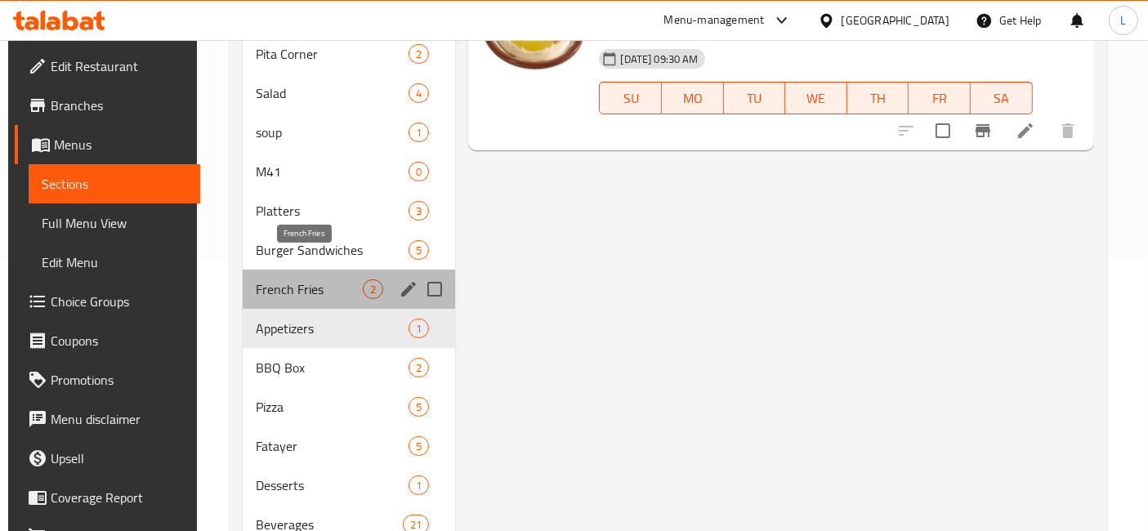
click at [300, 279] on span "French Fries" at bounding box center [309, 289] width 107 height 20
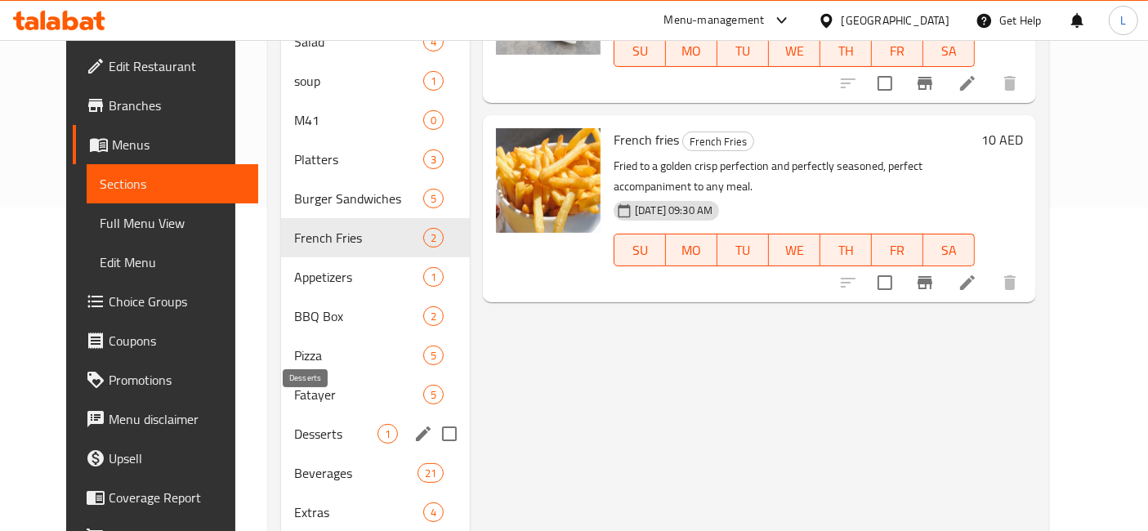
scroll to position [350, 0]
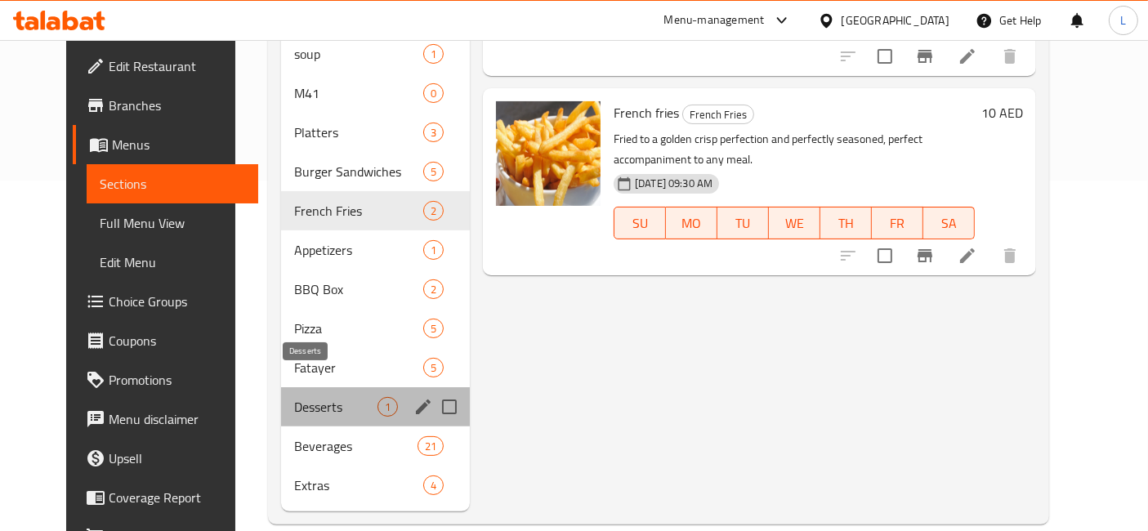
click at [294, 397] on span "Desserts" at bounding box center [335, 407] width 83 height 20
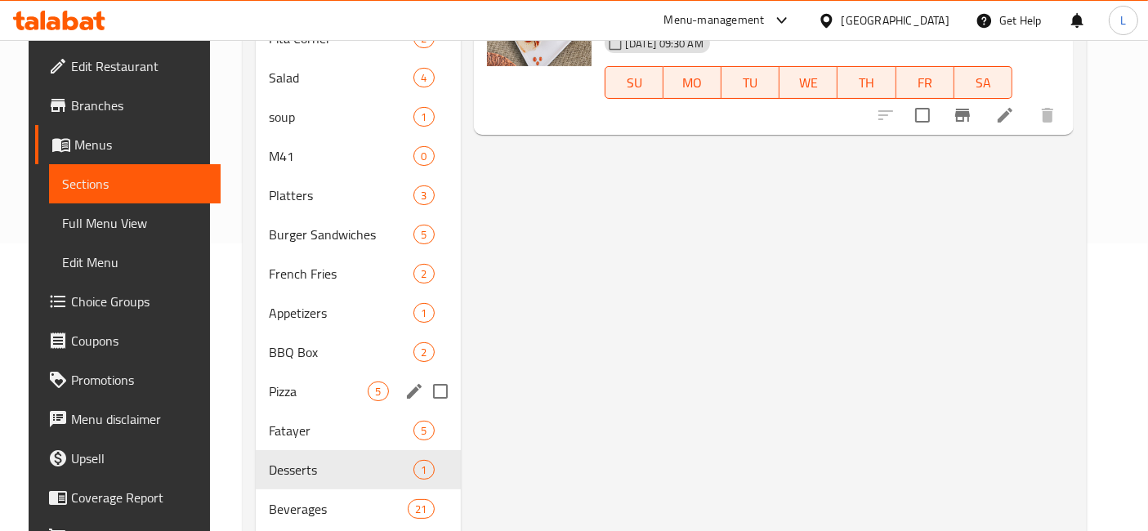
scroll to position [350, 0]
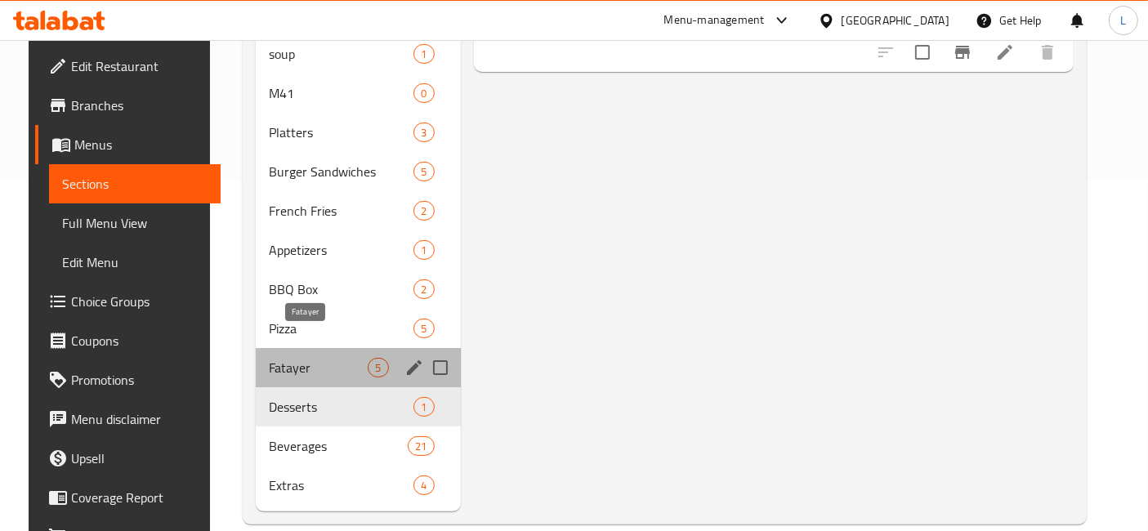
click at [279, 358] on span "Fatayer" at bounding box center [318, 368] width 99 height 20
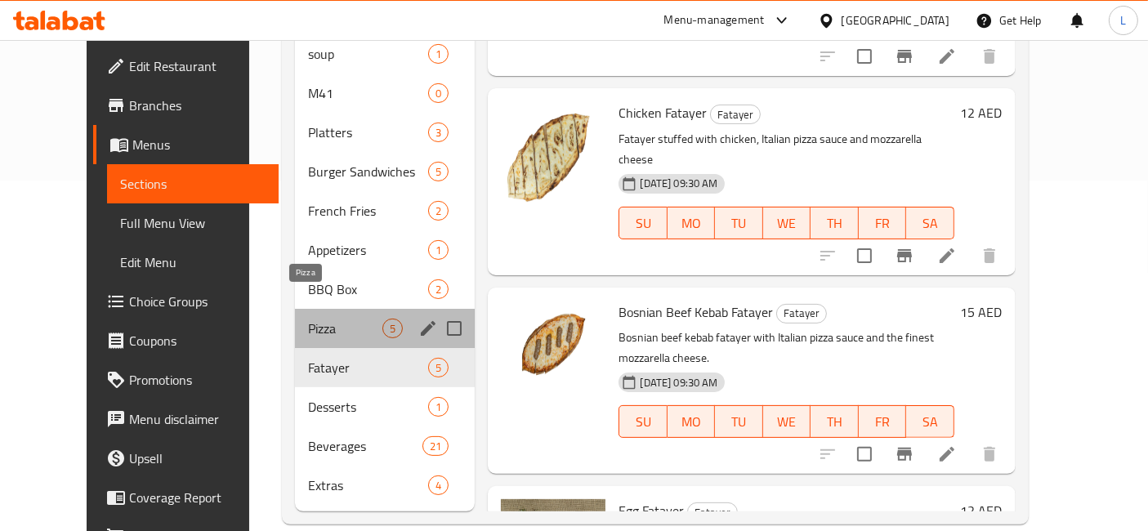
click at [308, 319] on span "Pizza" at bounding box center [345, 329] width 74 height 20
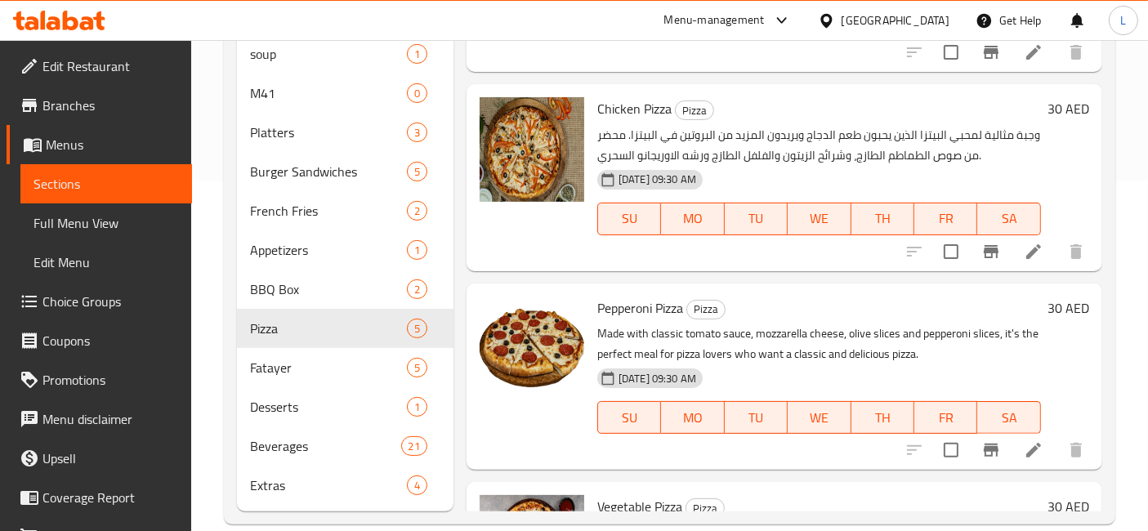
scroll to position [169, 0]
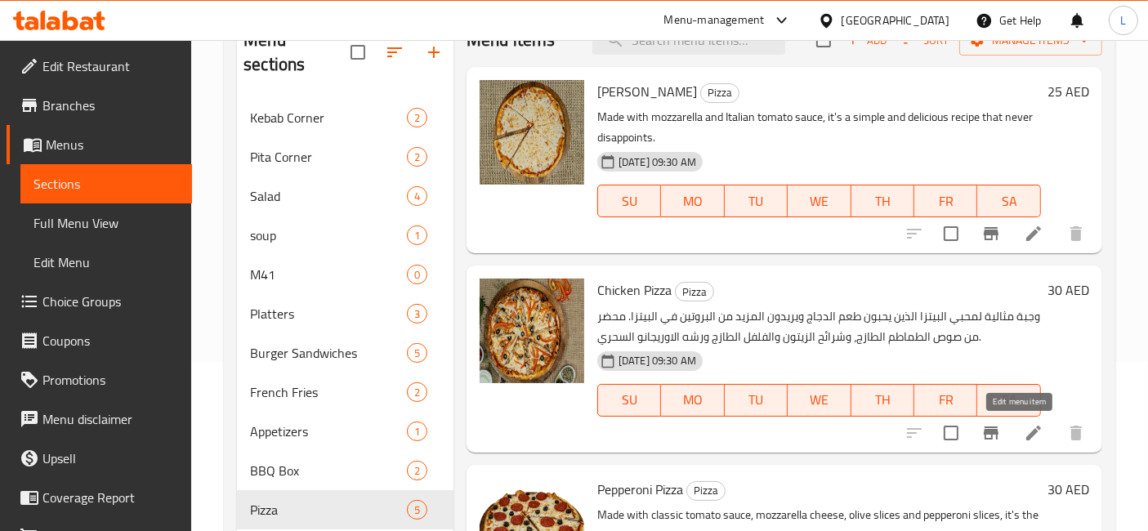
click at [1023, 428] on icon at bounding box center [1033, 433] width 20 height 20
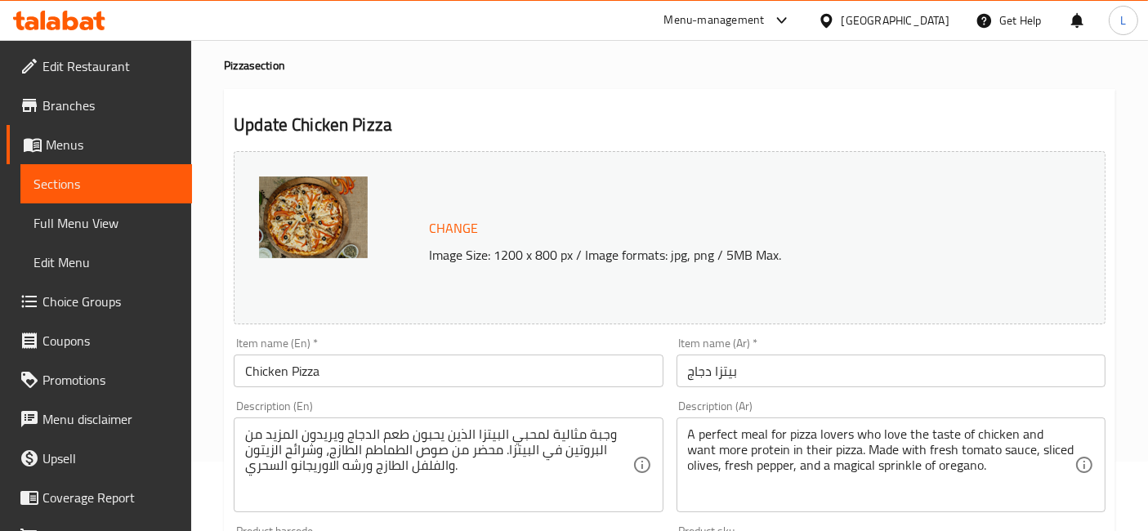
scroll to position [181, 0]
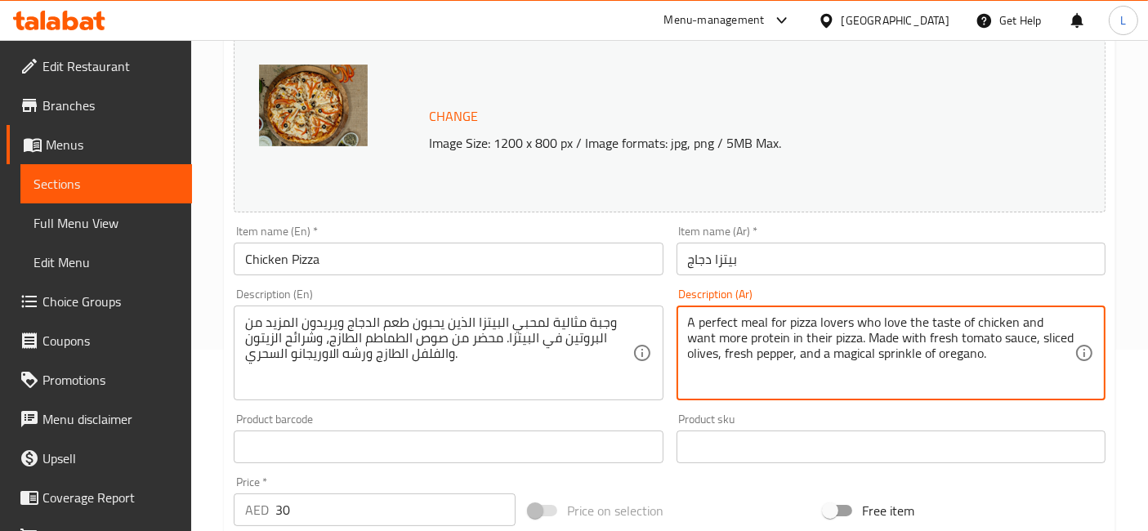
drag, startPoint x: 1008, startPoint y: 360, endPoint x: 677, endPoint y: 325, distance: 332.6
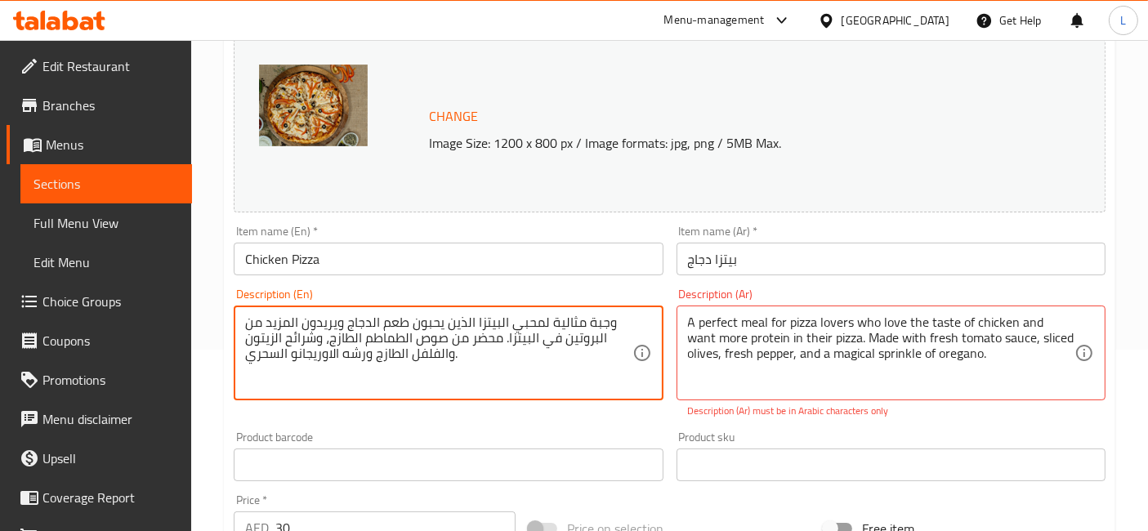
paste textarea "A perfect meal for pizza lovers who love the taste of chicken and want more pro…"
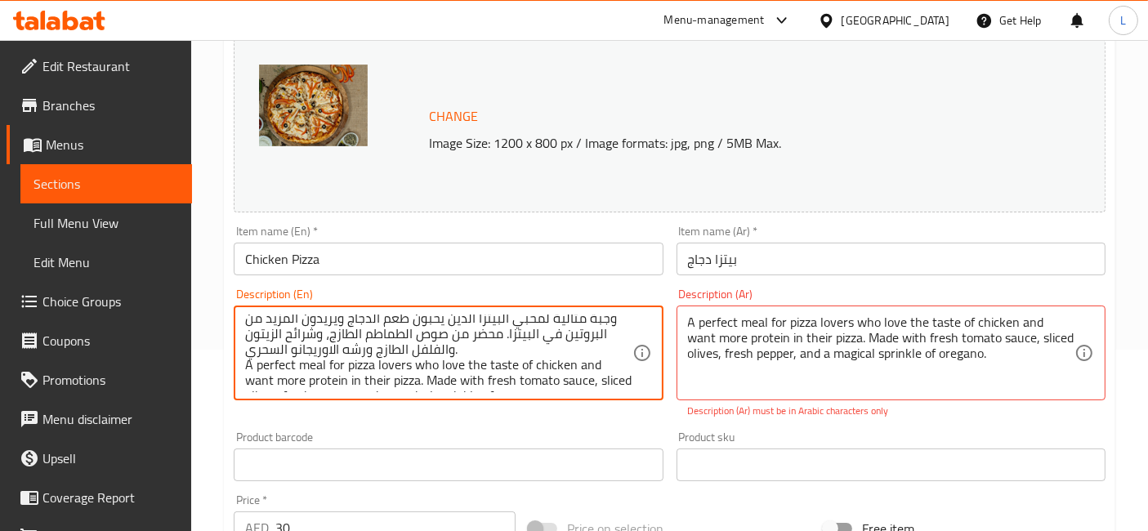
scroll to position [0, 0]
drag, startPoint x: 464, startPoint y: 337, endPoint x: 426, endPoint y: 317, distance: 42.8
click at [426, 317] on textarea "وجبة مثالية لمحبي البيتزا الذين يحبون طعم الدجاج ويريدون المزيد من البروتين في …" at bounding box center [438, 353] width 386 height 78
click at [506, 350] on textarea "وجبة مثالية لمحبي البيتزا الذين يحبون طعم الدجاج ويريدون المزيد من البروتين في …" at bounding box center [438, 353] width 386 height 78
drag, startPoint x: 470, startPoint y: 351, endPoint x: 608, endPoint y: 309, distance: 144.4
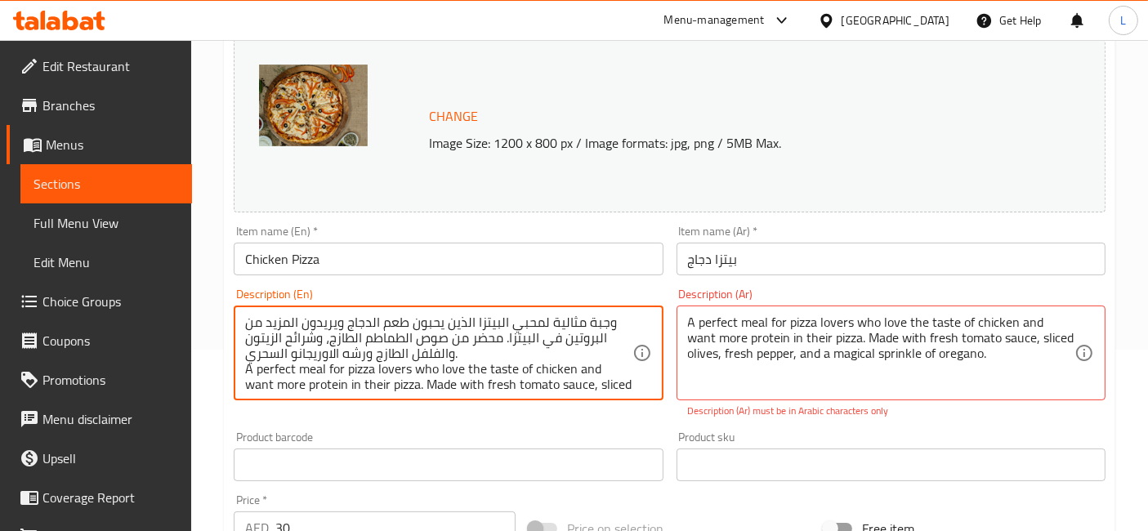
click at [608, 309] on div "وجبة مثالية لمحبي البيتزا الذين يحبون طعم الدجاج ويريدون المزيد من البروتين في …" at bounding box center [448, 352] width 429 height 95
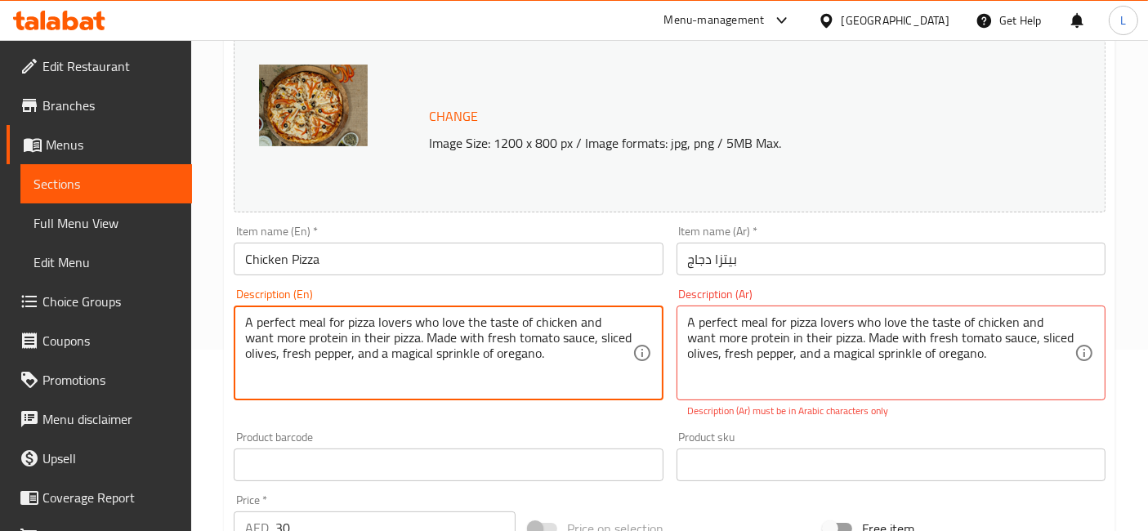
type textarea "A perfect meal for pizza lovers who love the taste of chicken and want more pro…"
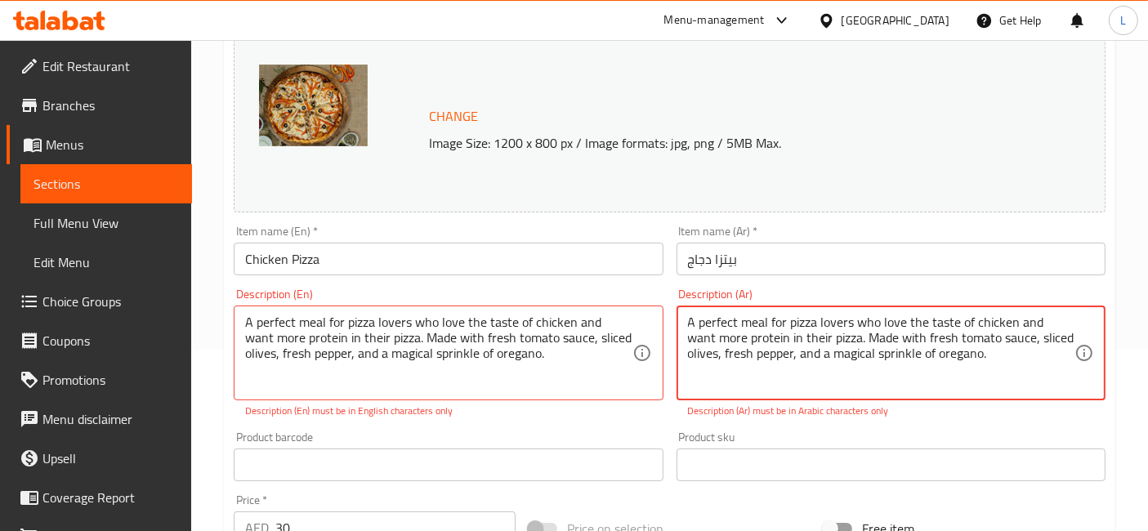
drag, startPoint x: 1001, startPoint y: 346, endPoint x: 823, endPoint y: 345, distance: 178.0
click at [1019, 358] on textarea "A perfect meal for pizza lovers who love the taste of chicken and want more pro…" at bounding box center [881, 353] width 386 height 78
drag, startPoint x: 1009, startPoint y: 359, endPoint x: 670, endPoint y: 316, distance: 342.4
click at [670, 316] on div "Description (Ar) A perfect meal for pizza lovers who love the taste of chicken …" at bounding box center [891, 353] width 442 height 143
paste textarea "وجبة مثالية لمحبي البيتزا الذين يحبون طعم الدجاج ويريدون المزيد من البروتين في …"
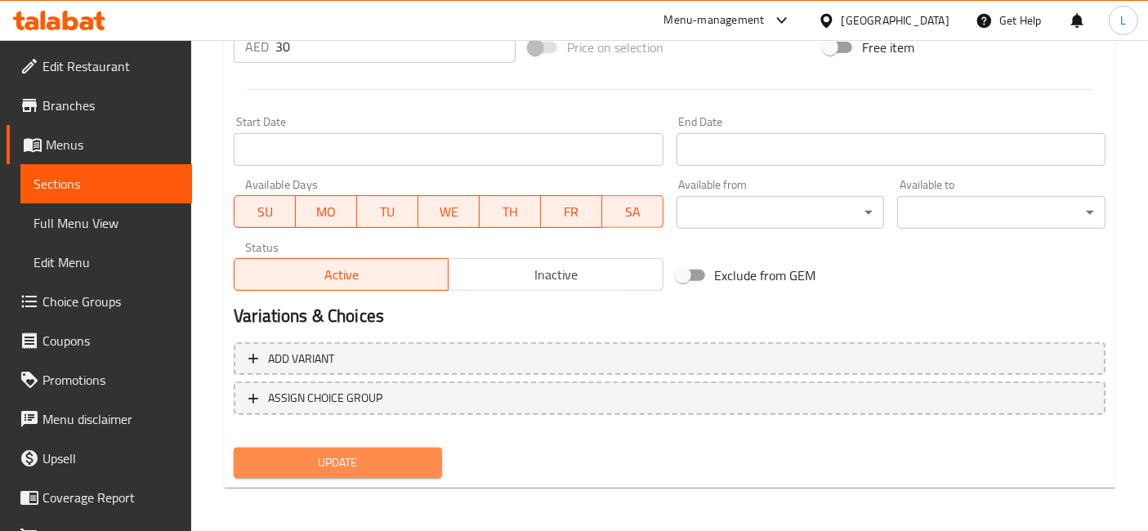
click at [350, 461] on span "Update" at bounding box center [338, 462] width 182 height 20
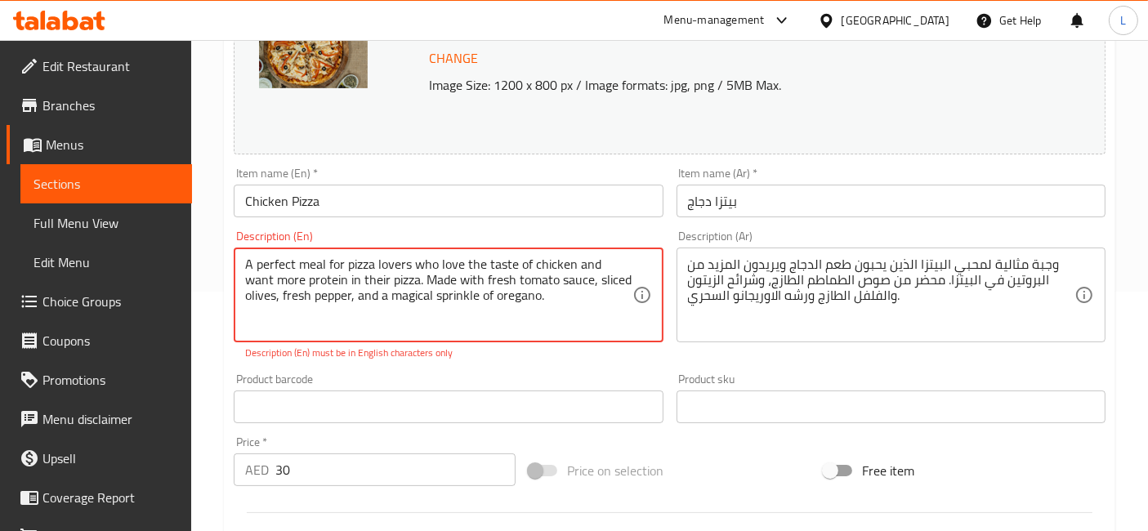
click at [283, 261] on textarea "A perfect meal for pizza lovers who love the taste of chicken and want more pro…" at bounding box center [438, 295] width 386 height 78
click at [599, 315] on textarea "A perfect meal for pizza lovers who love the taste of chicken and want more pro…" at bounding box center [438, 295] width 386 height 78
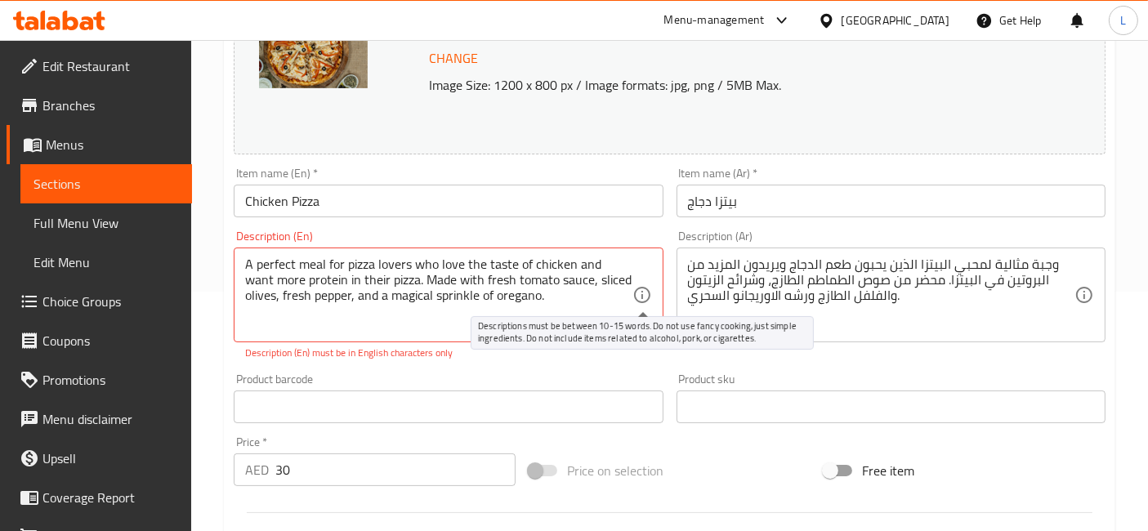
click at [643, 293] on icon at bounding box center [642, 295] width 20 height 20
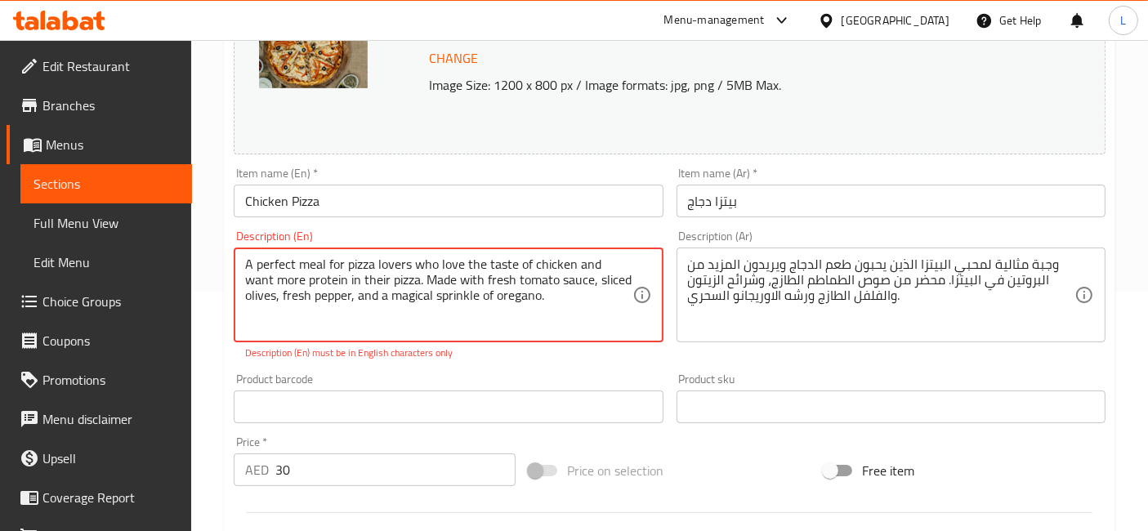
drag, startPoint x: 412, startPoint y: 276, endPoint x: 390, endPoint y: 291, distance: 26.5
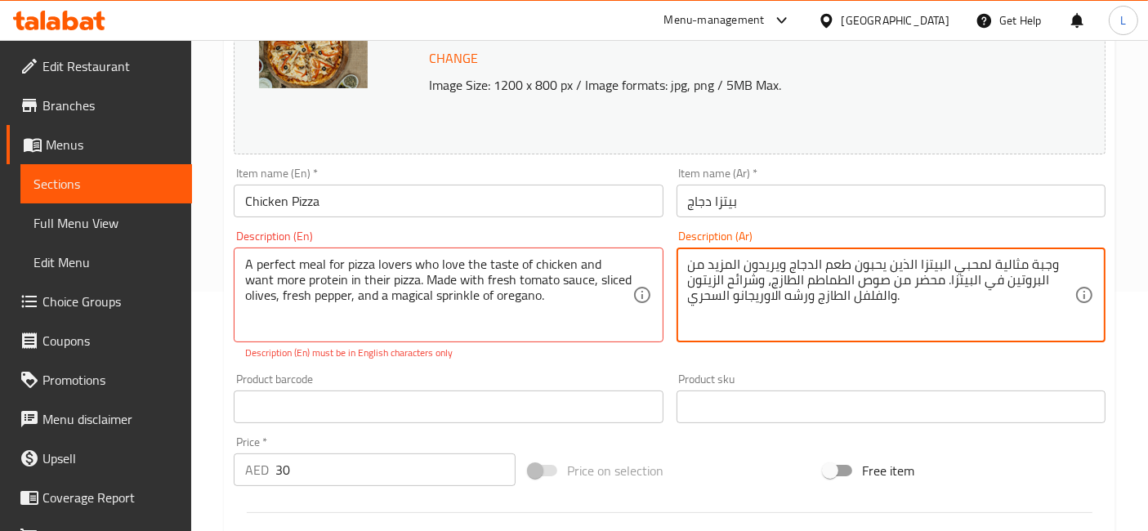
click at [912, 303] on textarea "وجبة مثالية لمحبي البيتزا الذين يحبون طعم الدجاج ويريدون المزيد من البروتين في …" at bounding box center [881, 295] width 386 height 78
paste textarea "وجبة مثالية لمحبي البيتزا الذين يحبون طعم الدجاج ويريدون المزيد من البروتين في …"
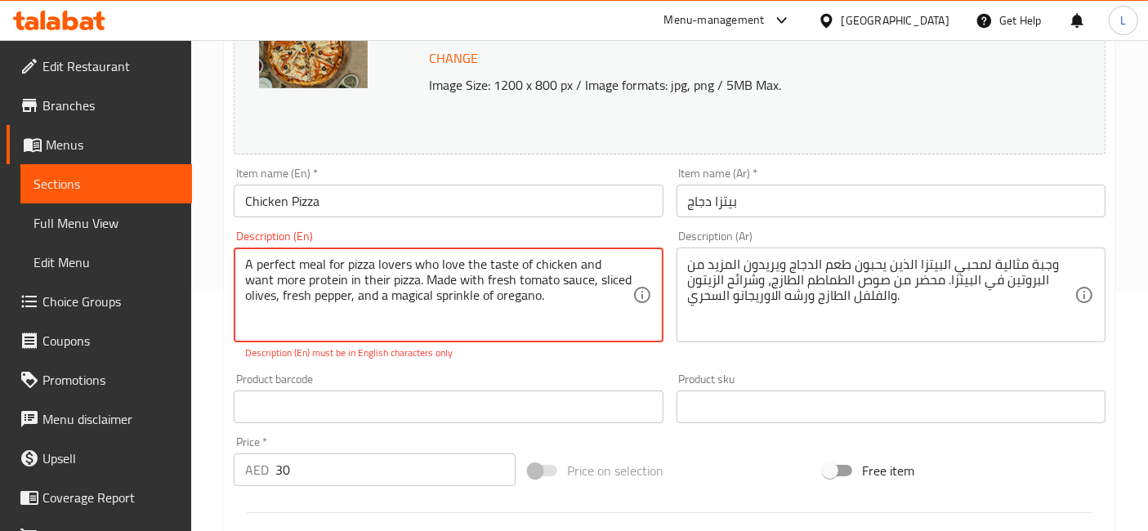
drag, startPoint x: 548, startPoint y: 314, endPoint x: 214, endPoint y: 265, distance: 337.6
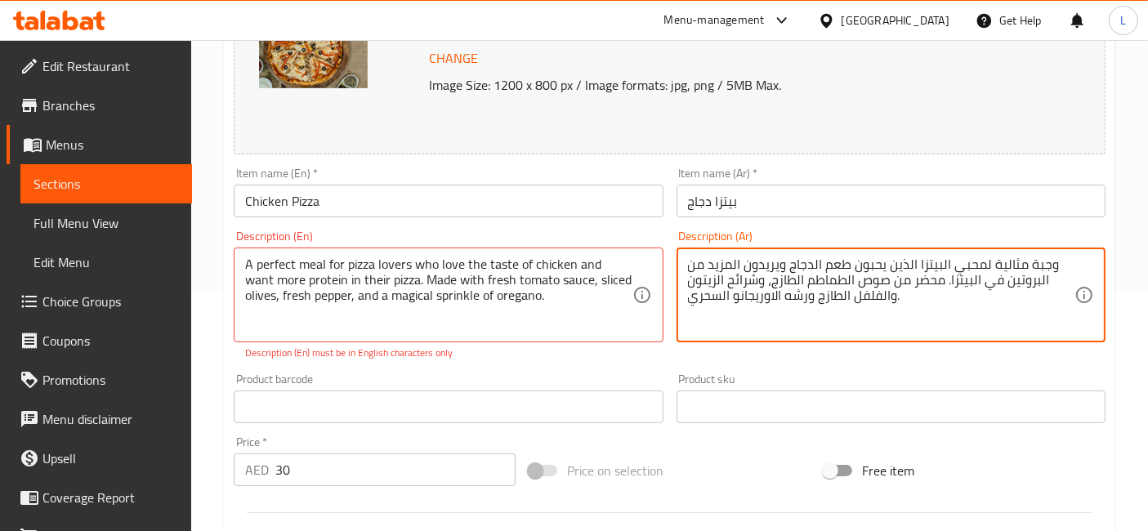
paste textarea "A perfect meal for pizza lovers who love the taste of chicken and want more pro…"
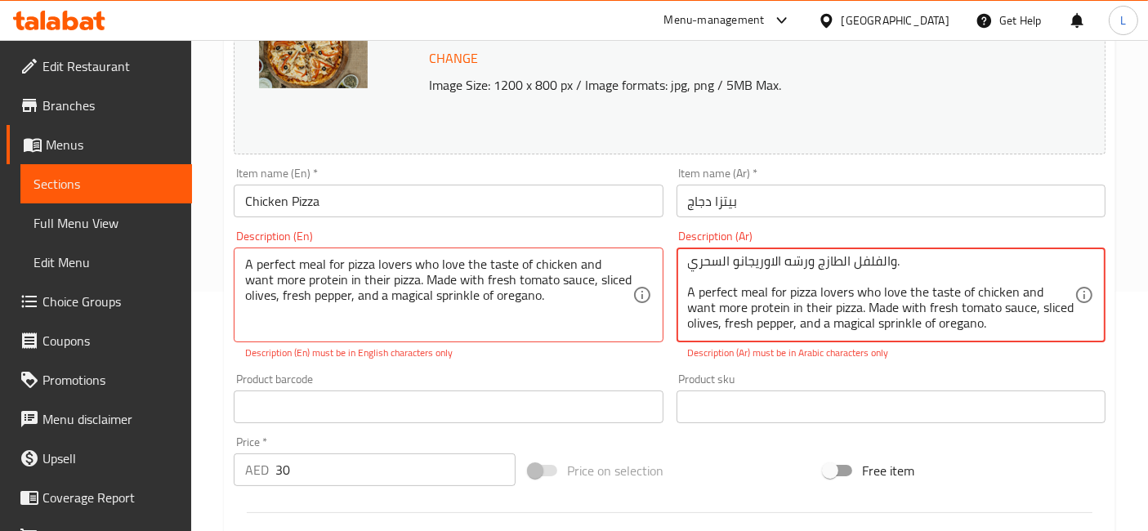
type textarea "وجبة مثالية لمحبي البيتزا الذين يحبون طعم الدجاج ويريدون المزيد من البروتين في …"
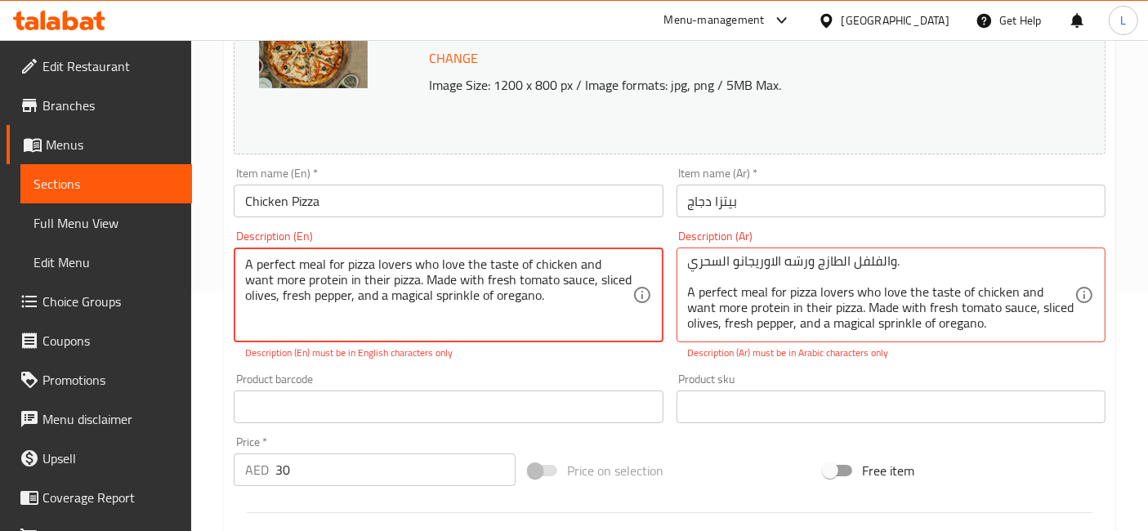
drag, startPoint x: 412, startPoint y: 276, endPoint x: 389, endPoint y: 302, distance: 35.3
type textarea "A perfect meal for pizza lovers. Made with fresh tomato sauce, sliced ​​olives,…"
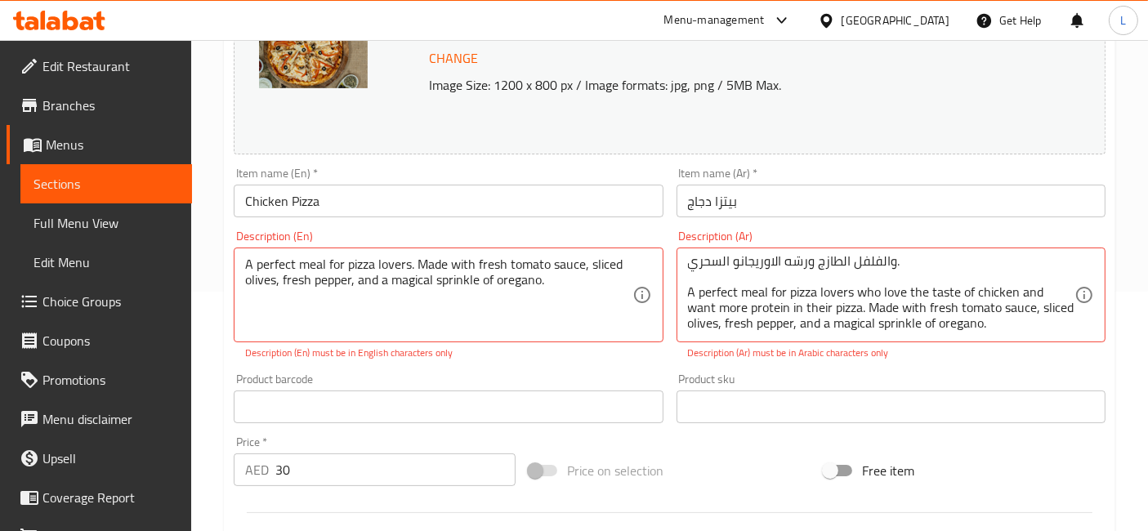
click at [554, 359] on p "Description (En) must be in English characters only" at bounding box center [448, 352] width 406 height 15
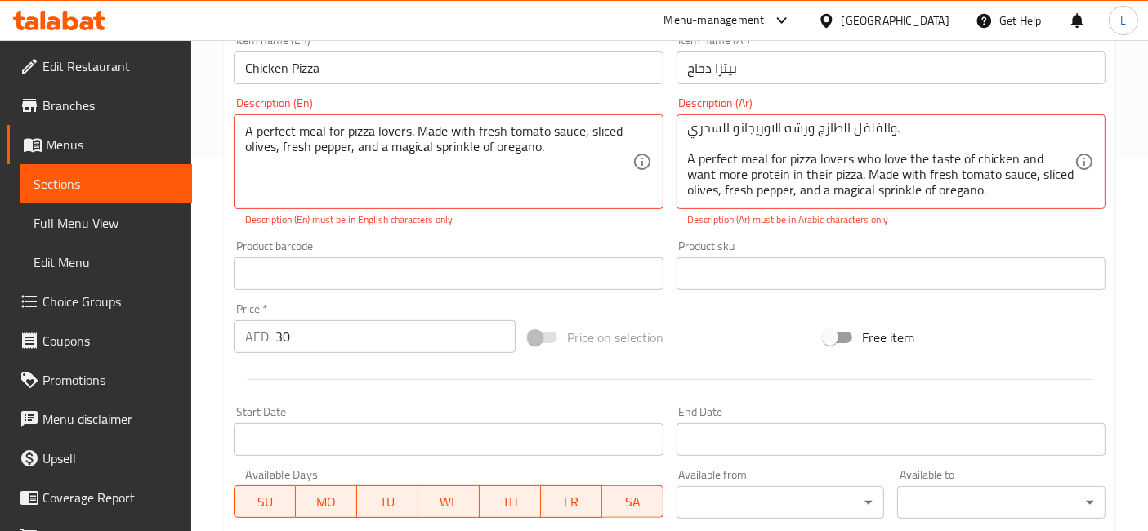
scroll to position [662, 0]
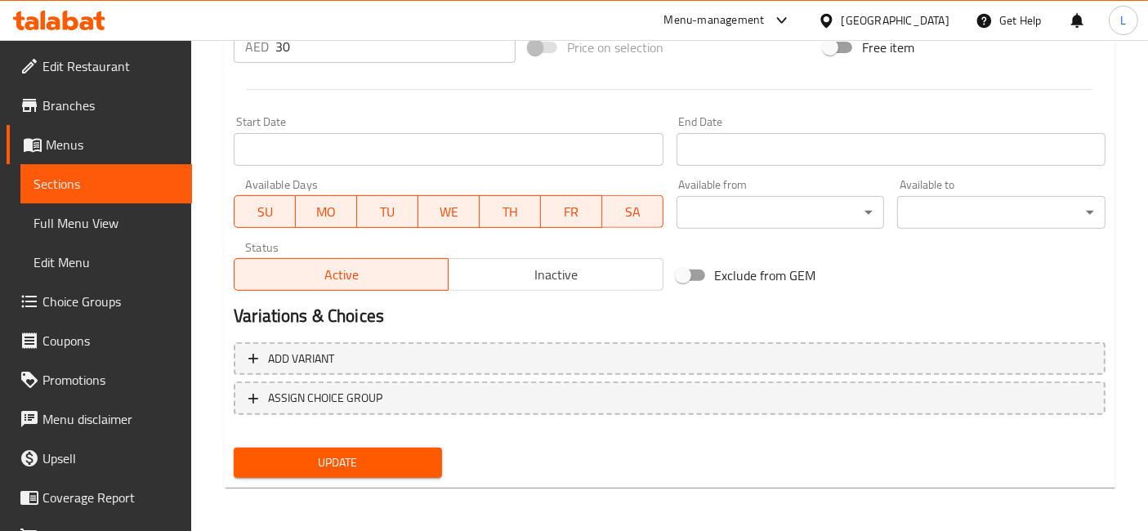
click at [383, 461] on span "Update" at bounding box center [338, 462] width 182 height 20
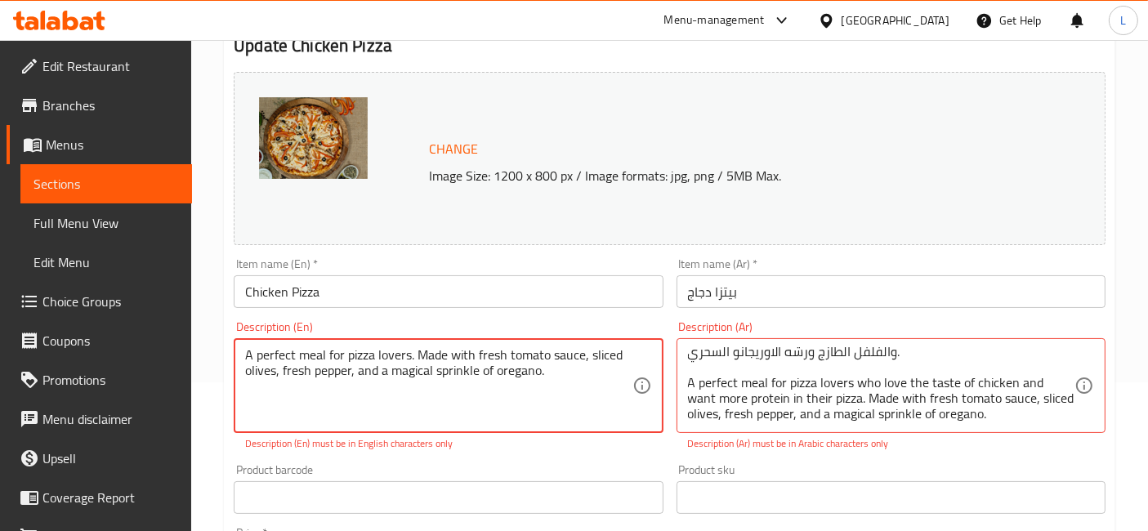
scroll to position [252, 0]
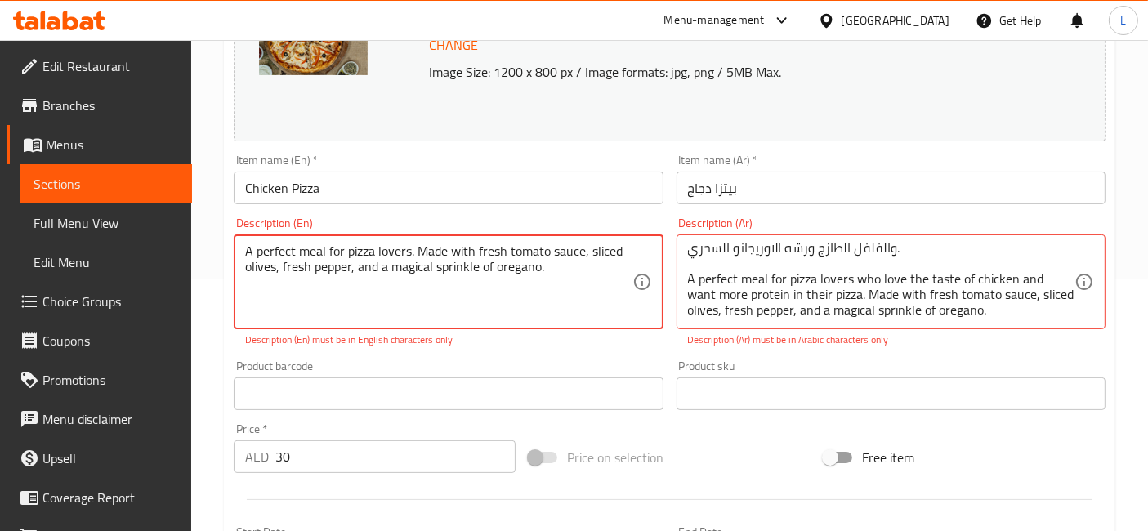
click at [261, 252] on textarea "A perfect meal for pizza lovers. Made with fresh tomato sauce, sliced ​​olives,…" at bounding box center [438, 282] width 386 height 78
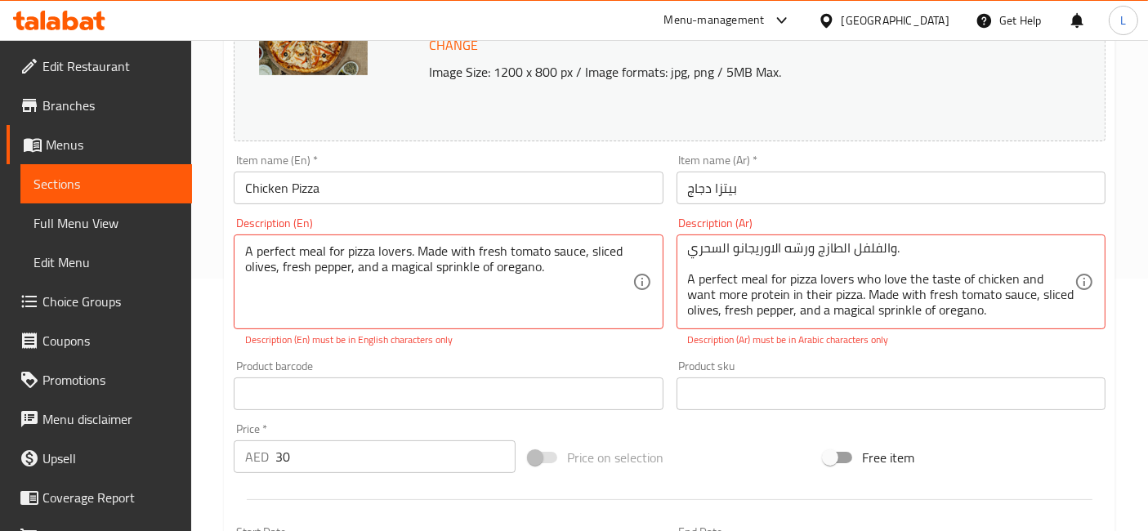
click at [241, 264] on div "A perfect meal for pizza lovers. Made with fresh tomato sauce, sliced ​​olives,…" at bounding box center [448, 281] width 429 height 95
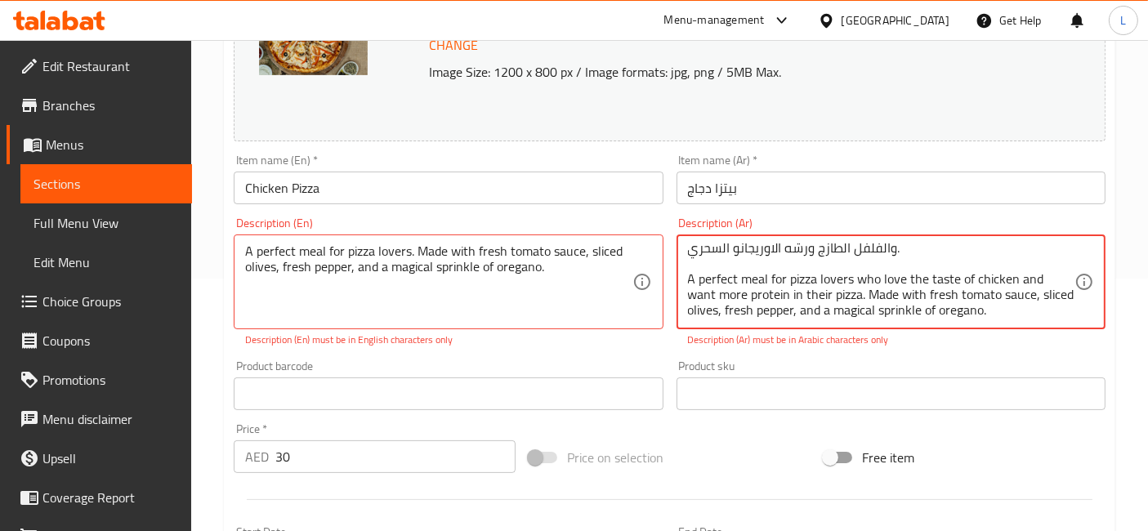
drag, startPoint x: 1022, startPoint y: 309, endPoint x: 655, endPoint y: 276, distance: 368.2
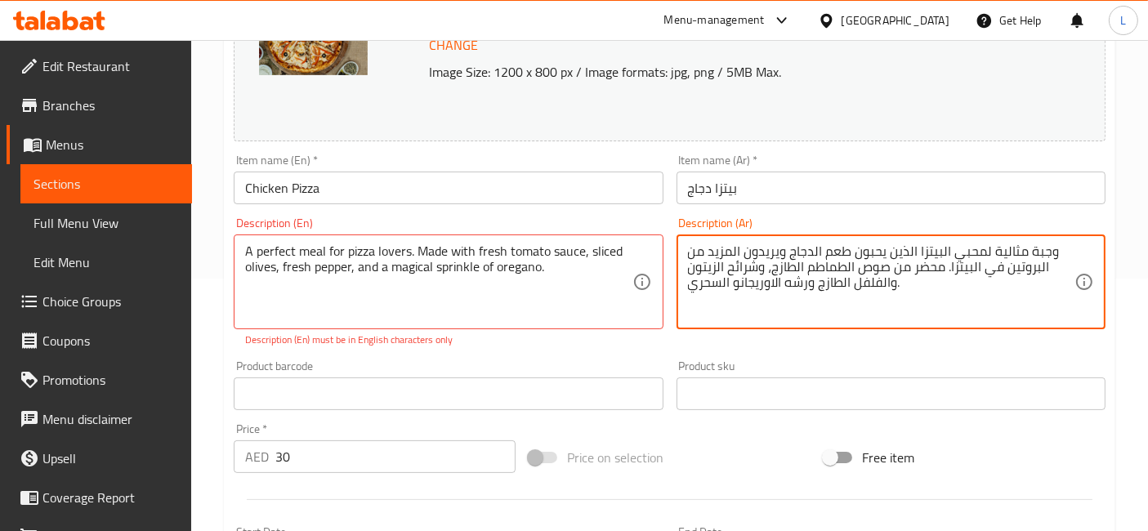
scroll to position [16, 0]
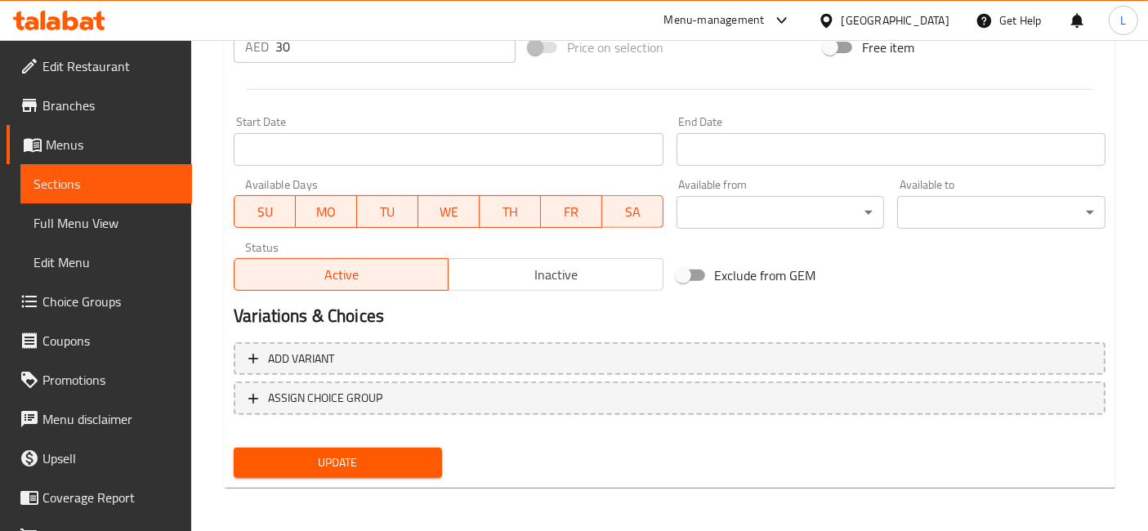
type textarea "وجبة مثالية لمحبي البيتزا الذين يحبون طعم الدجاج ويريدون المزيد من البروتين في …"
click at [403, 454] on span "Update" at bounding box center [338, 462] width 182 height 20
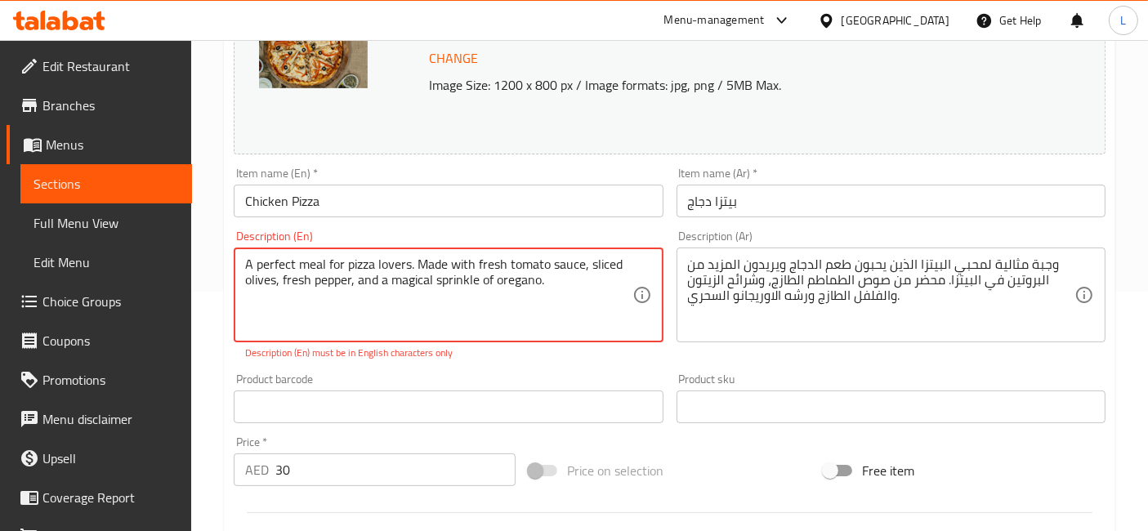
click at [389, 306] on textarea "A perfect meal for pizza lovers. Made with fresh tomato sauce, sliced ​​olives,…" at bounding box center [438, 295] width 386 height 78
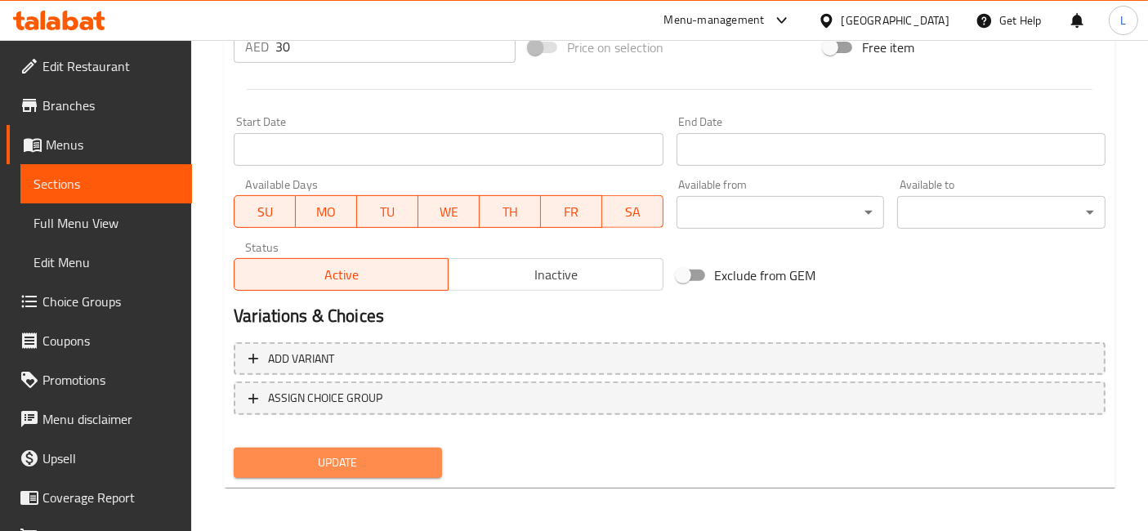
click at [390, 461] on span "Update" at bounding box center [338, 462] width 182 height 20
